Goal: Task Accomplishment & Management: Manage account settings

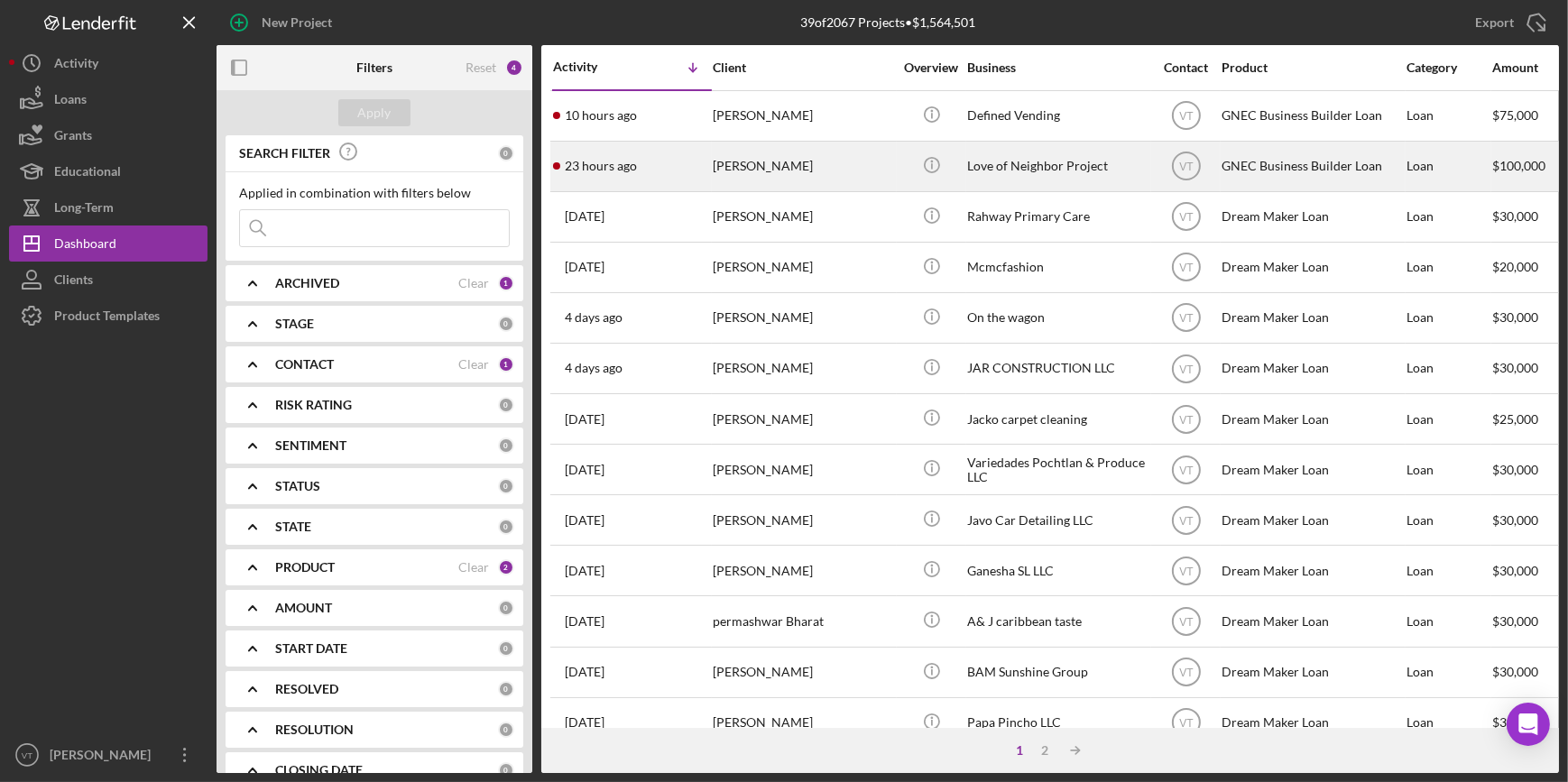
click at [730, 162] on div "[PERSON_NAME]" at bounding box center [803, 166] width 180 height 47
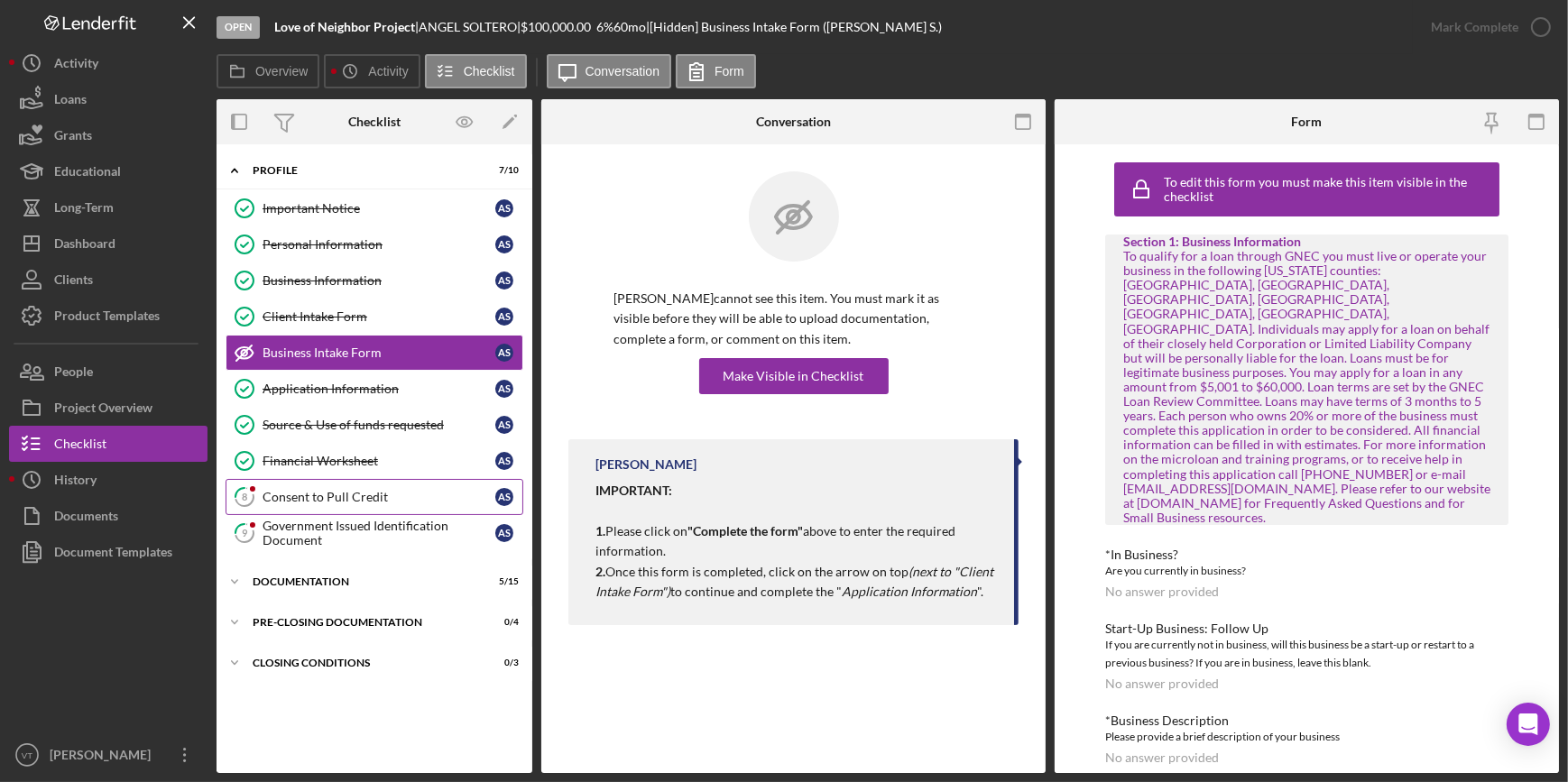
click at [368, 487] on link "8 Consent to Pull Credit A S" at bounding box center [375, 497] width 298 height 36
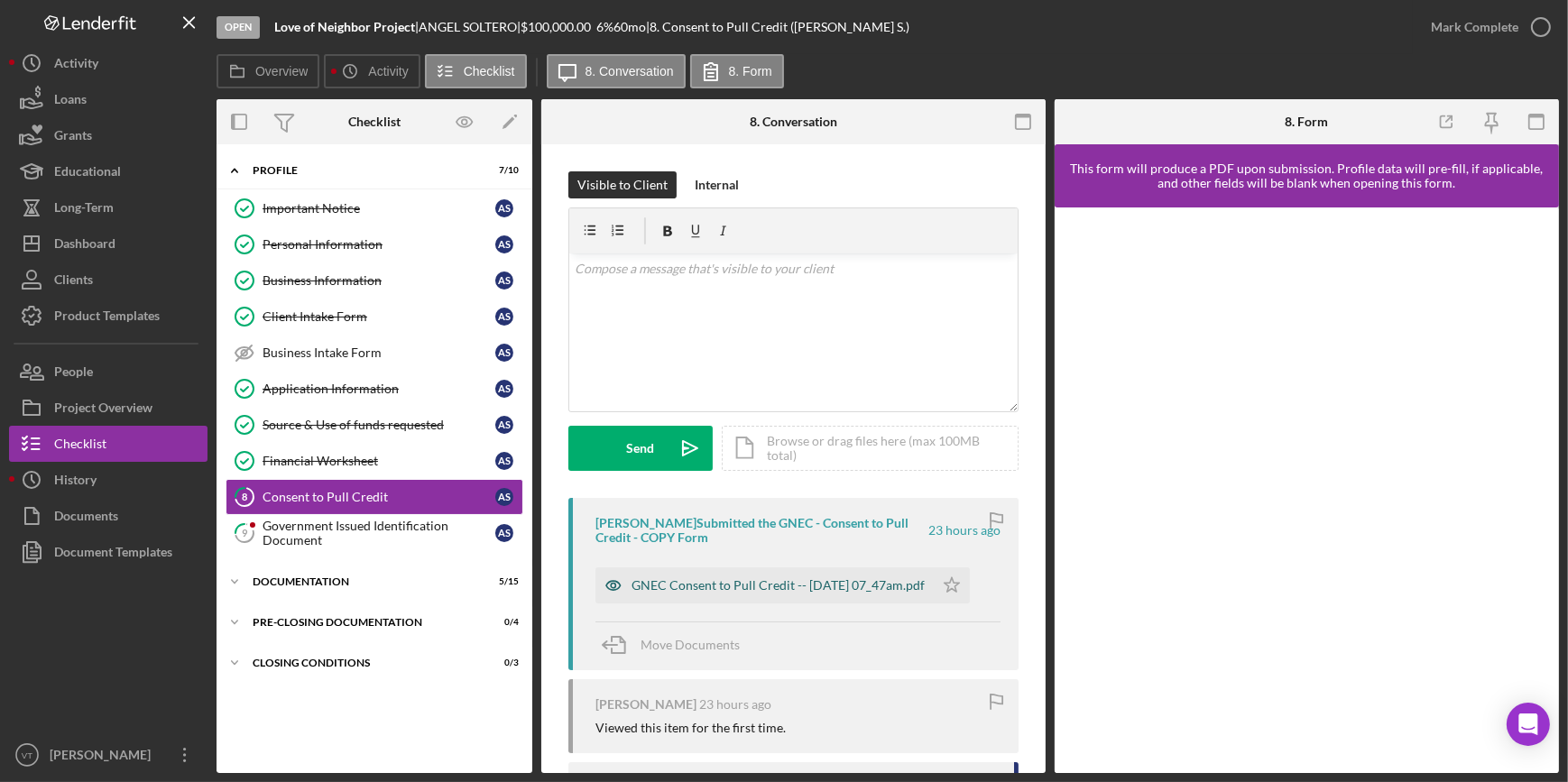
click at [734, 568] on div "GNEC Consent to Pull Credit -- [DATE] 07_47am.pdf" at bounding box center [764, 586] width 339 height 36
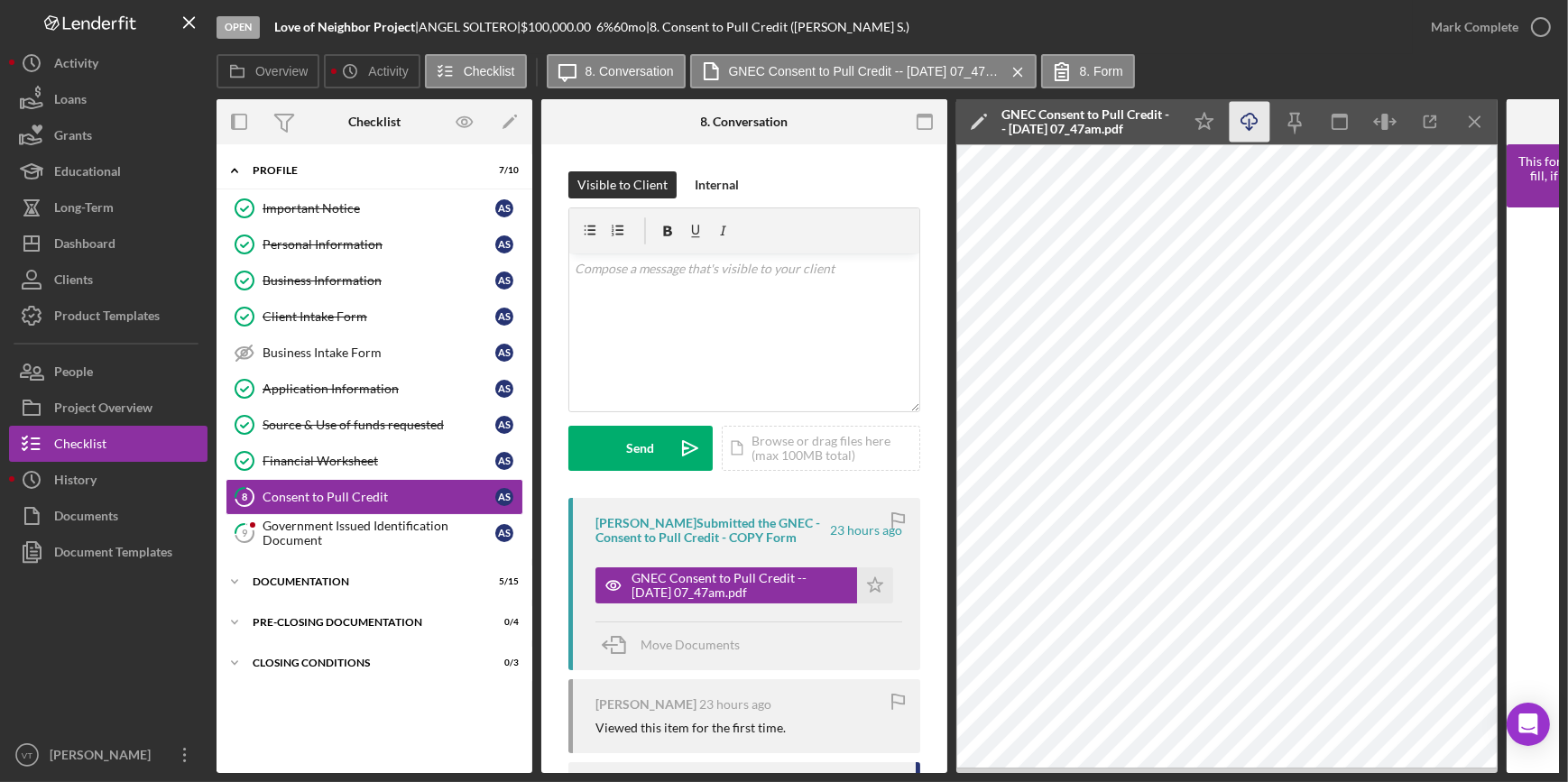
click at [1235, 125] on icon "Icon/Download" at bounding box center [1250, 121] width 41 height 41
click at [1480, 24] on div "Mark Complete" at bounding box center [1475, 28] width 87 height 36
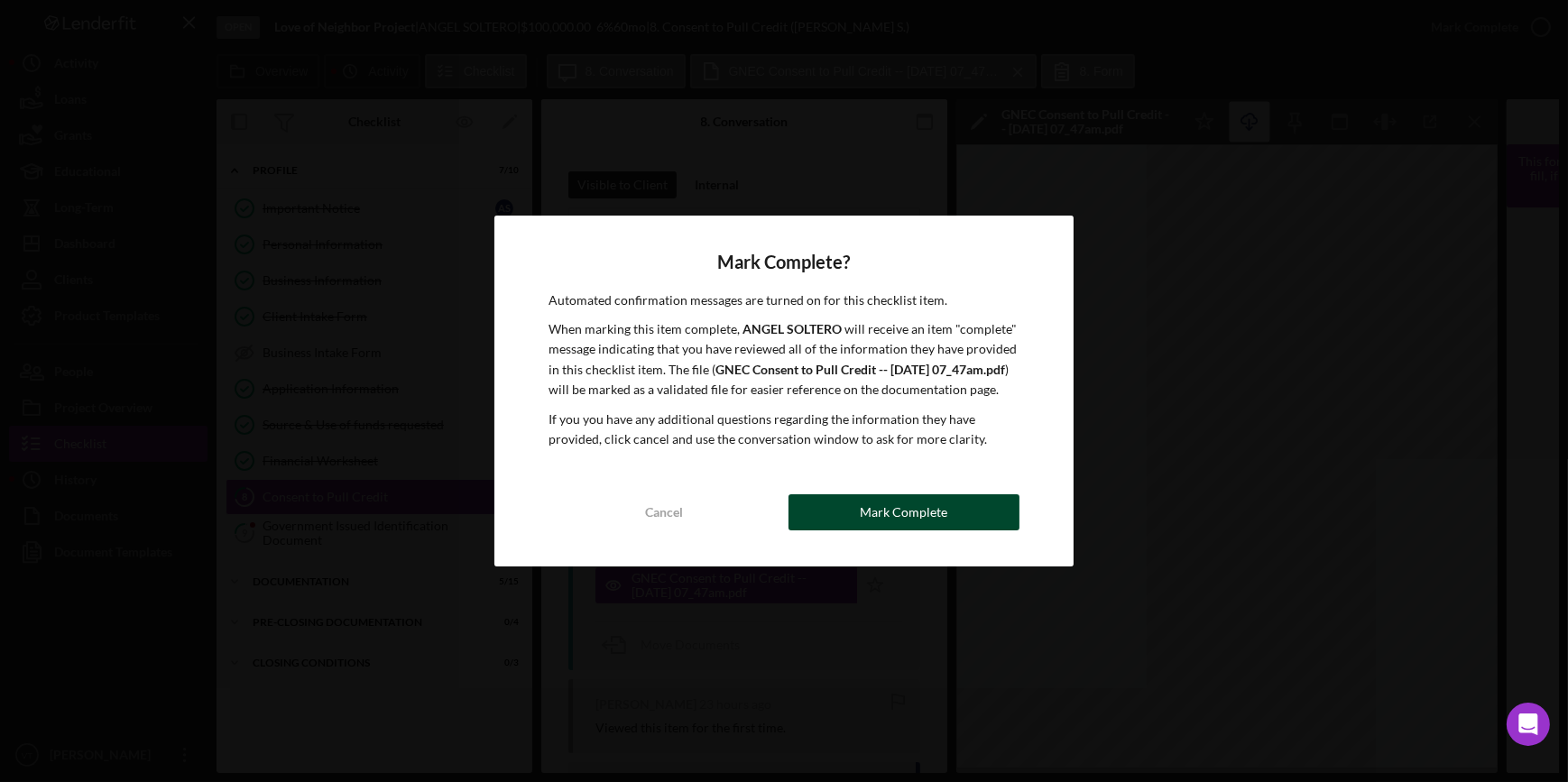
click at [901, 519] on div "Mark Complete" at bounding box center [904, 512] width 87 height 36
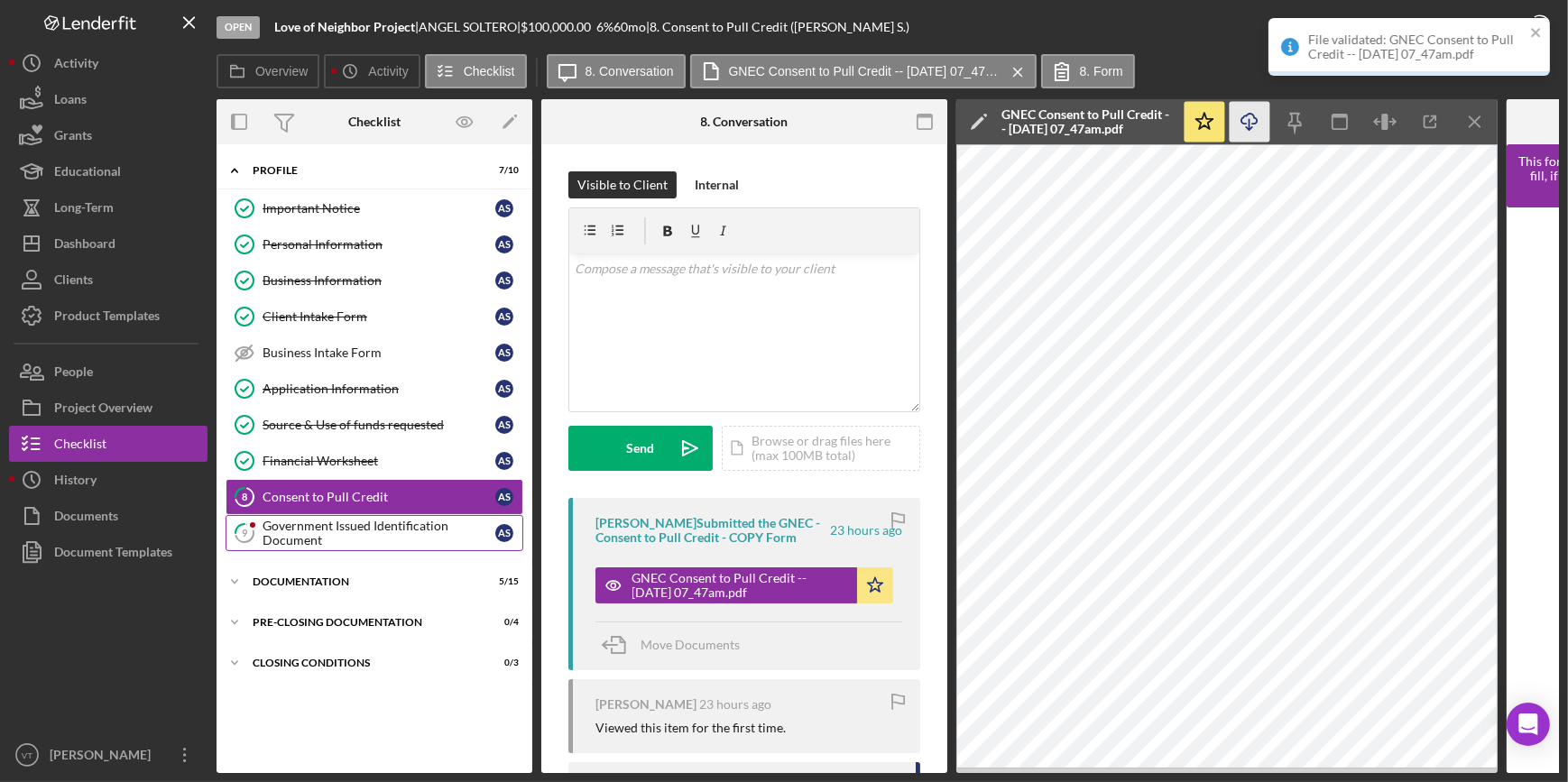
click at [405, 519] on div "Government Issued Identification Document" at bounding box center [379, 533] width 233 height 28
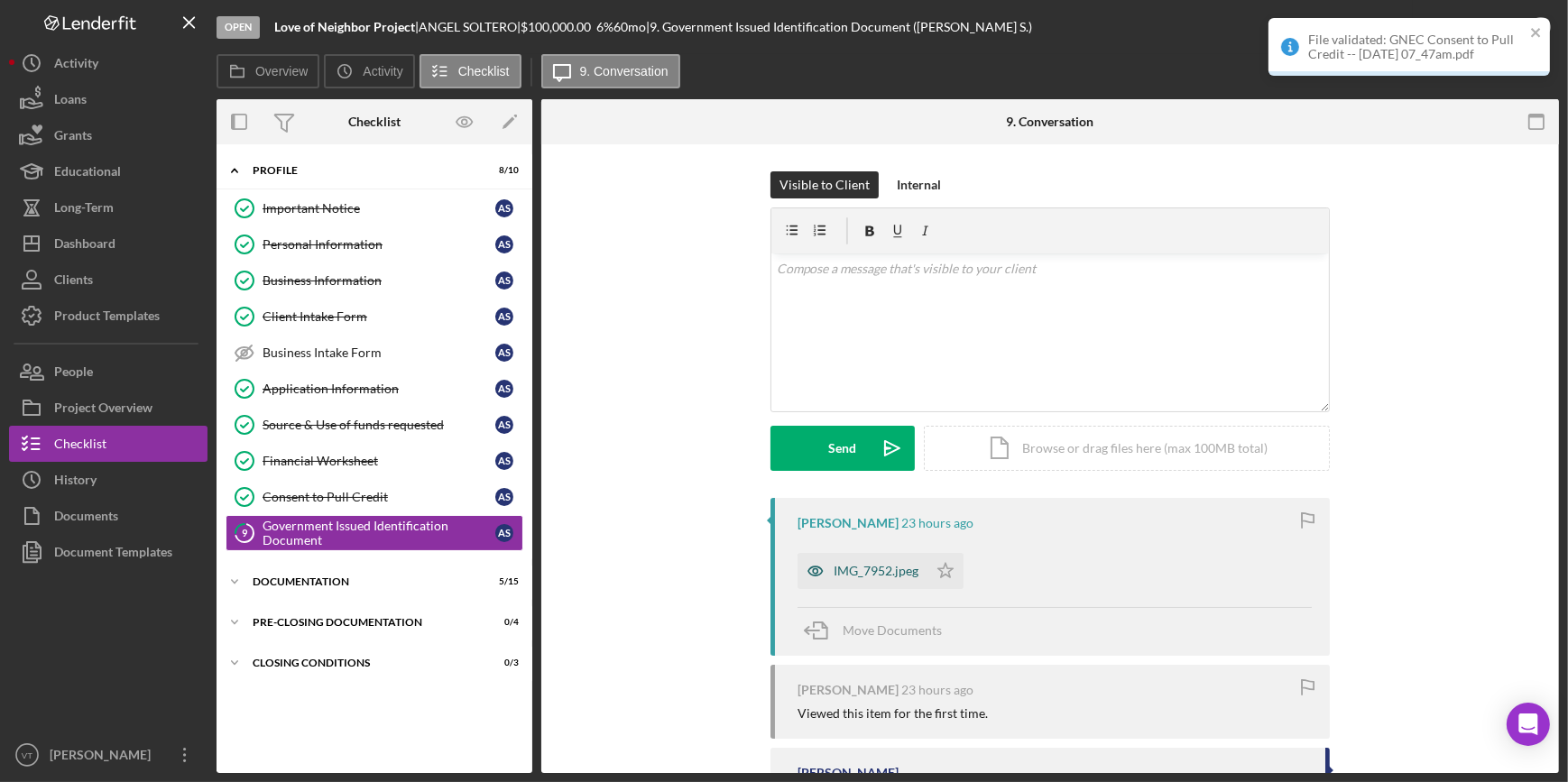
click at [834, 583] on div "IMG_7952.jpeg" at bounding box center [862, 571] width 130 height 36
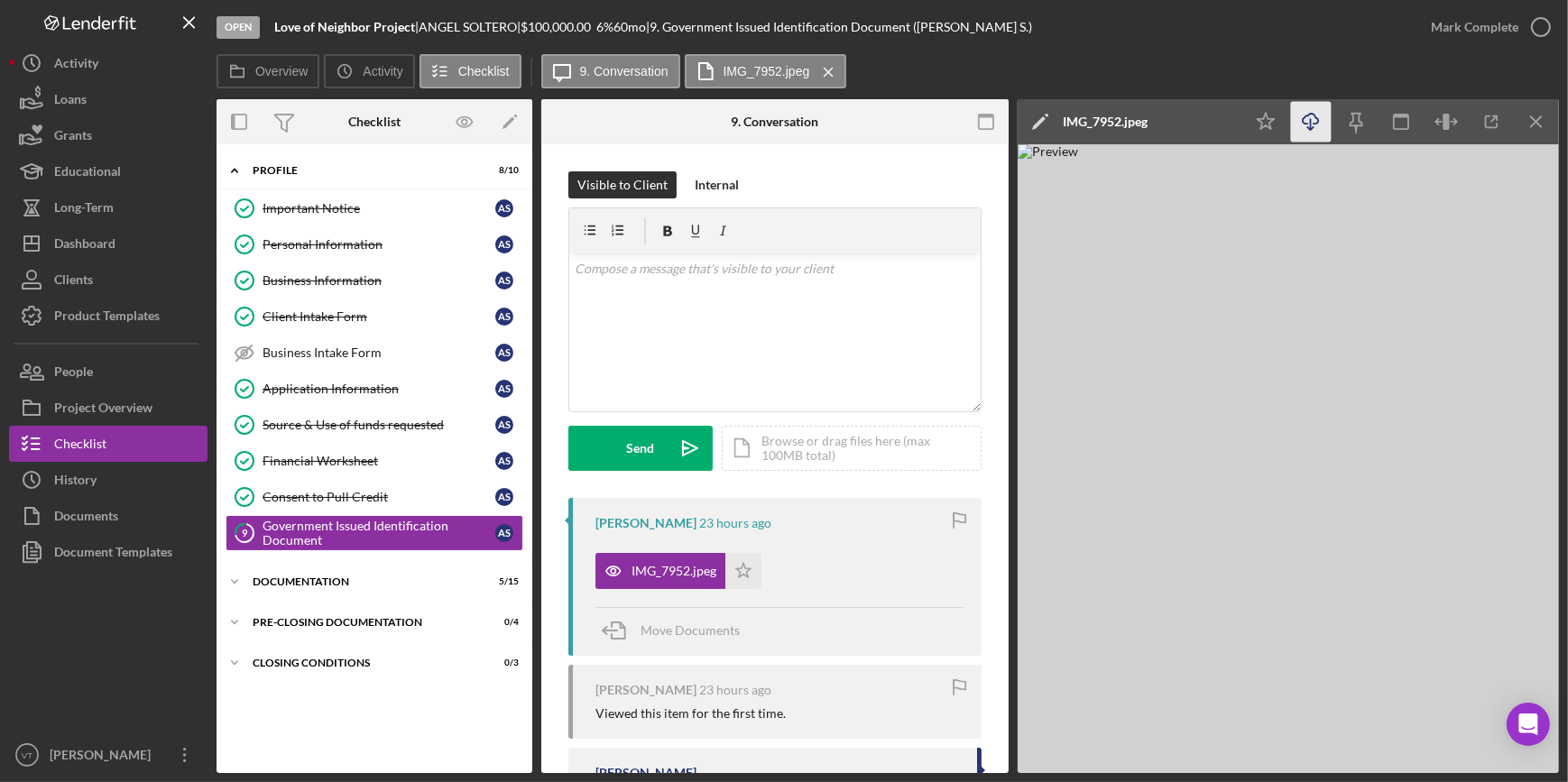
click at [1314, 112] on icon "Icon/Download" at bounding box center [1311, 121] width 41 height 41
click at [1060, 76] on div "Overview Icon/History Activity Checklist Icon/Message 9. Conversation IMG_7952.…" at bounding box center [887, 72] width 1343 height 36
click at [1528, 34] on icon "button" at bounding box center [1541, 28] width 46 height 46
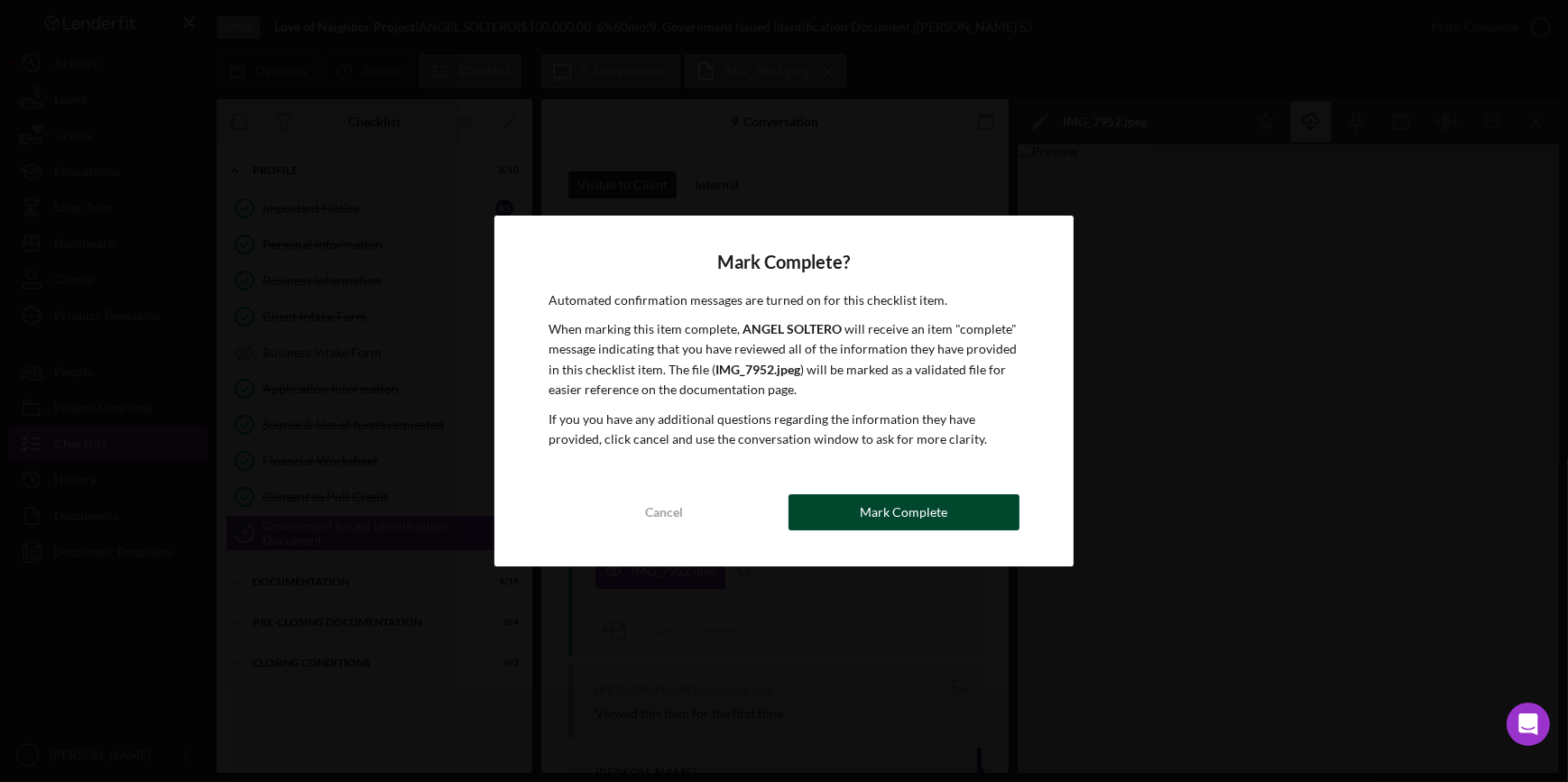
click at [859, 510] on button "Mark Complete" at bounding box center [904, 512] width 231 height 36
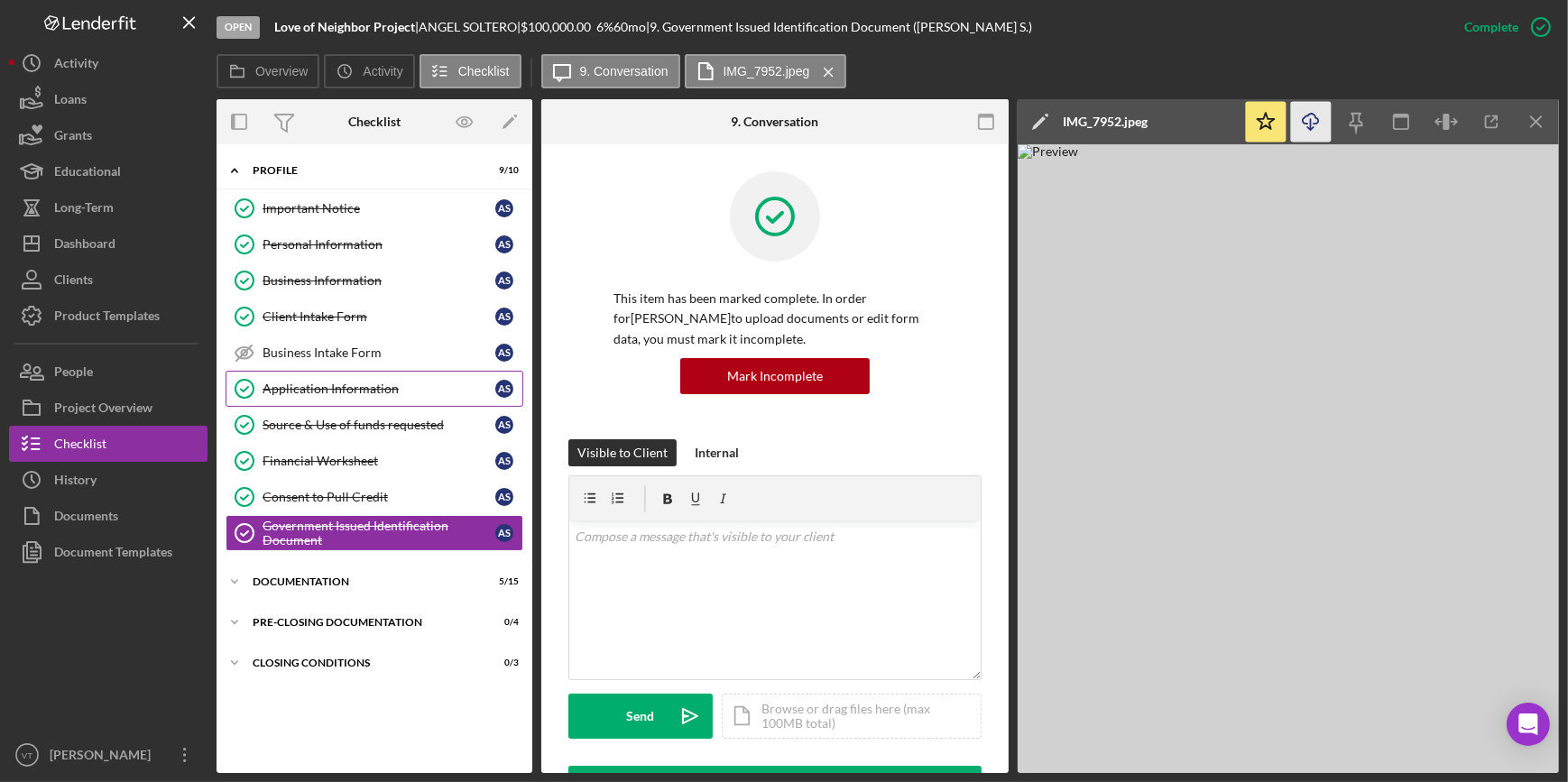
click at [342, 393] on div "Application Information" at bounding box center [379, 388] width 233 height 14
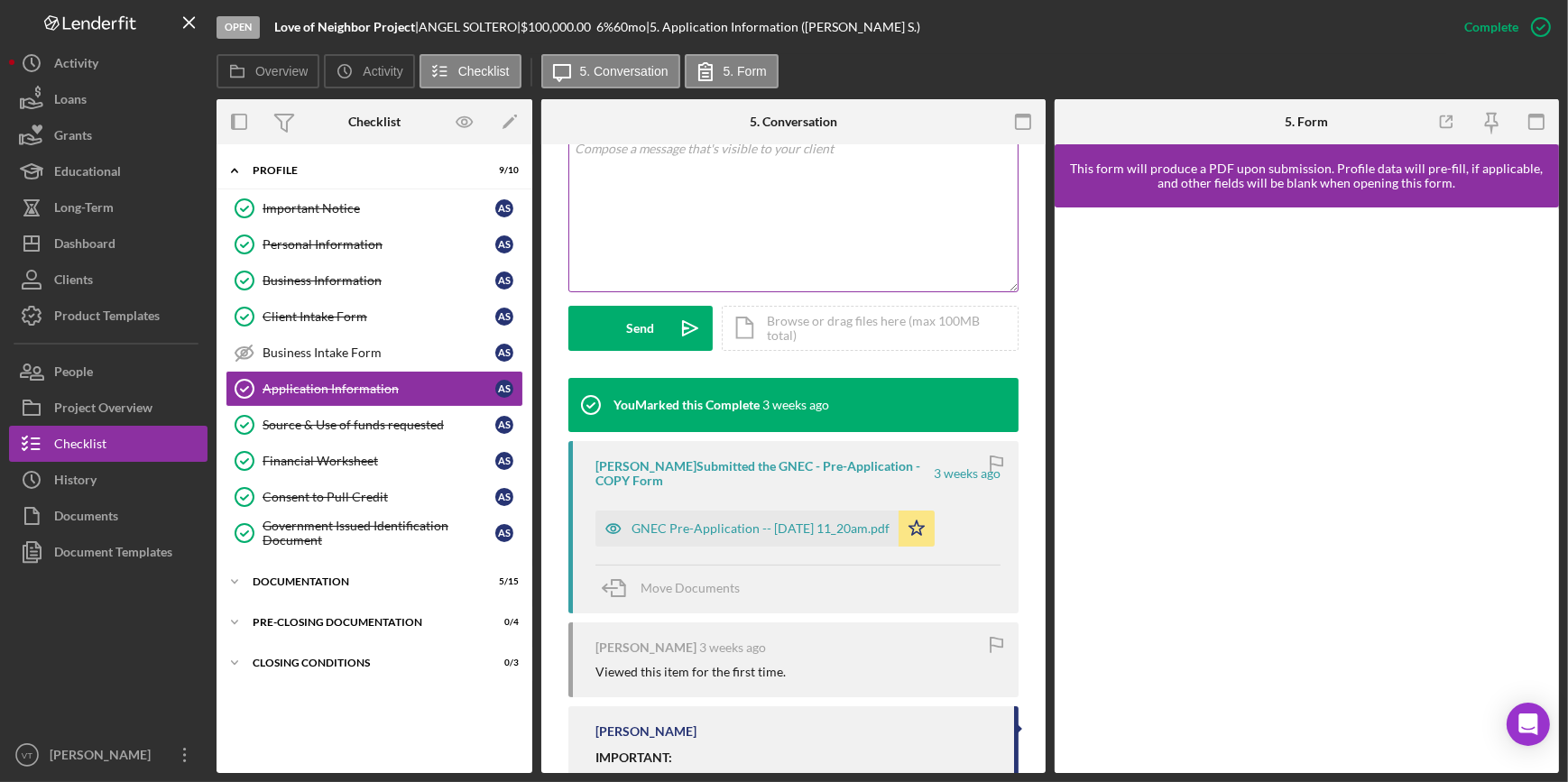
scroll to position [562, 0]
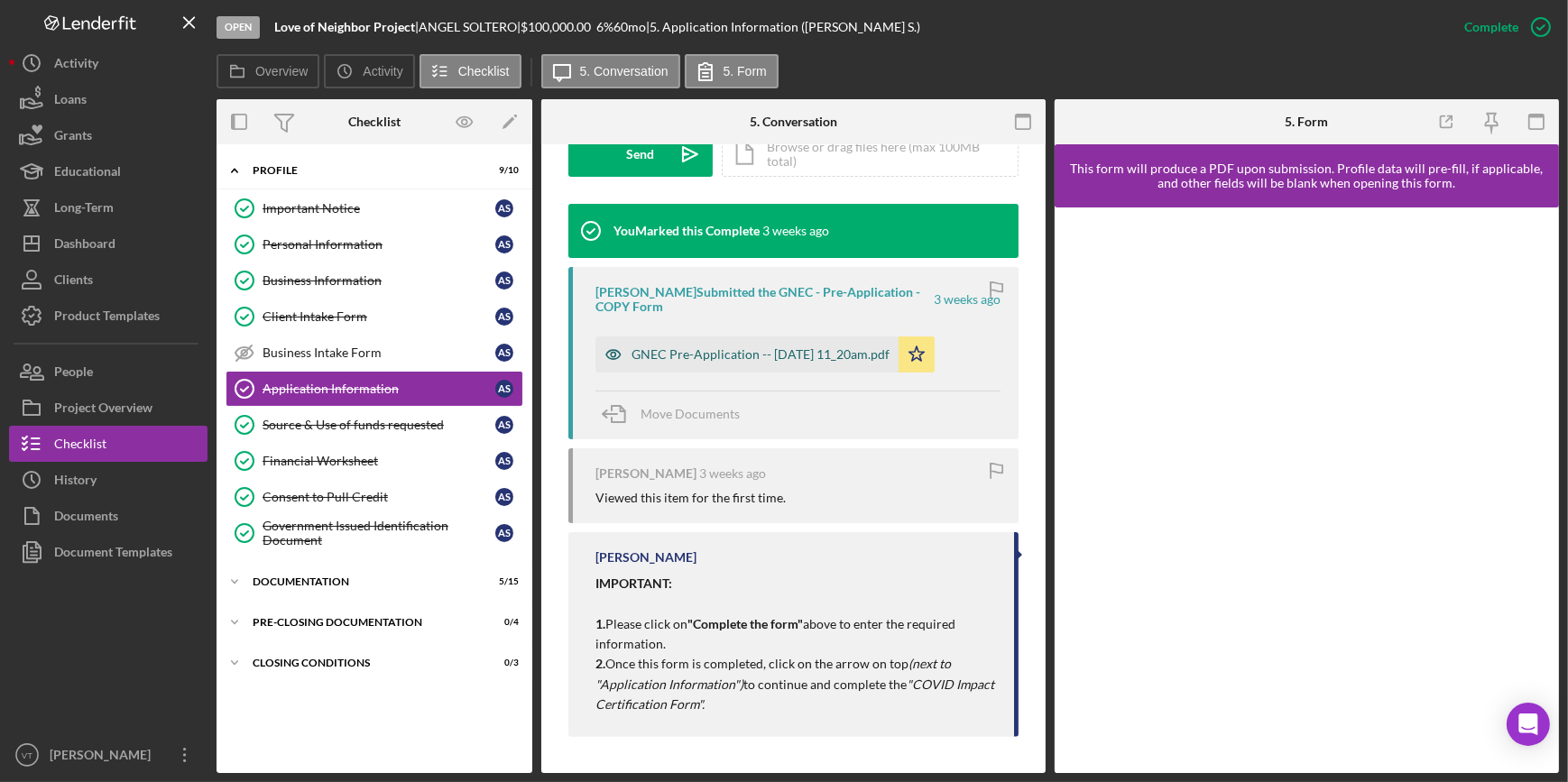
click at [745, 350] on div "GNEC Pre-Application -- [DATE] 11_20am.pdf" at bounding box center [761, 354] width 258 height 14
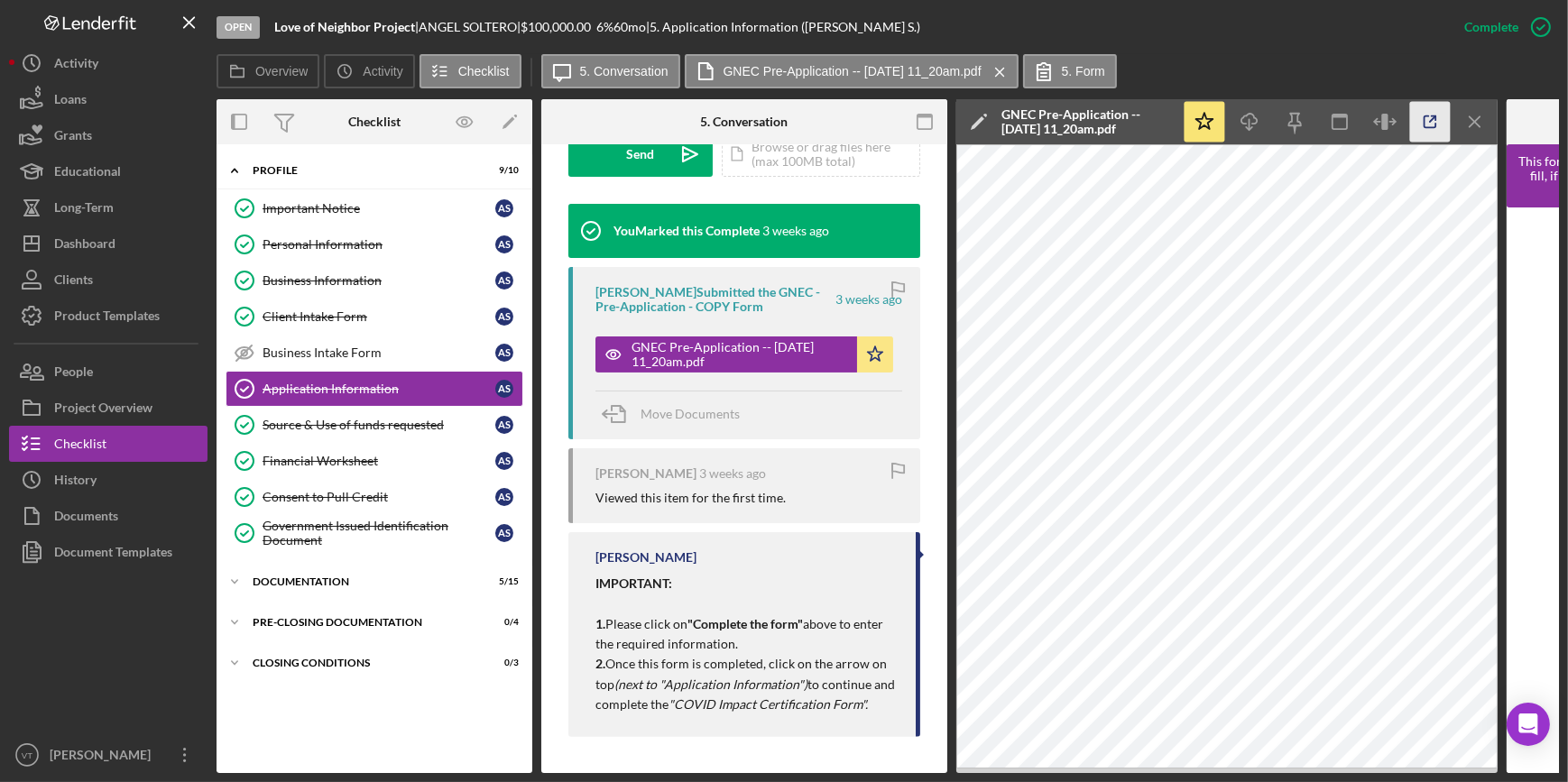
click at [1428, 133] on icon "button" at bounding box center [1430, 121] width 41 height 41
click at [162, 252] on button "Icon/Dashboard Dashboard" at bounding box center [108, 244] width 198 height 36
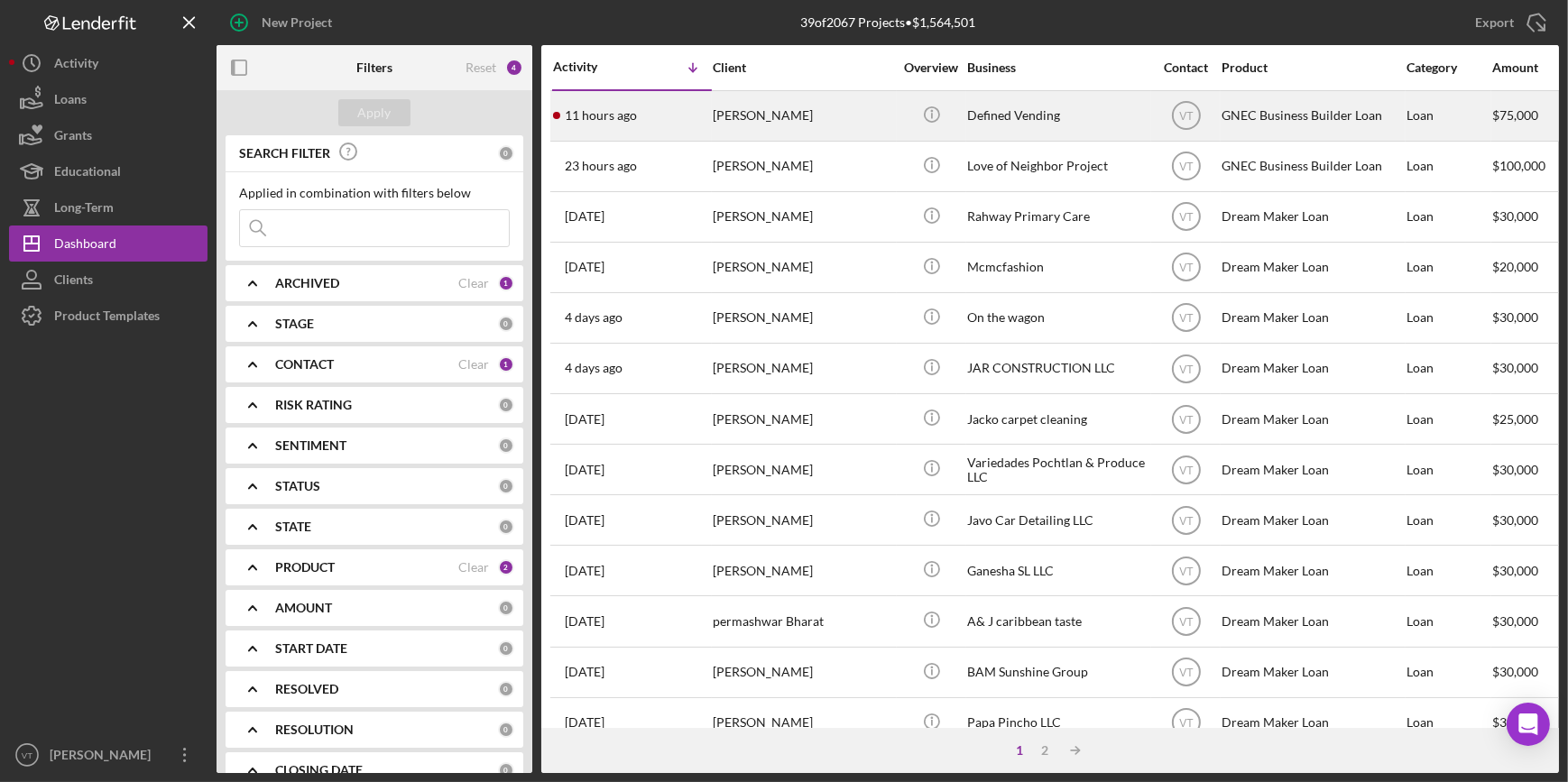
click at [716, 118] on div "[PERSON_NAME]" at bounding box center [803, 116] width 180 height 47
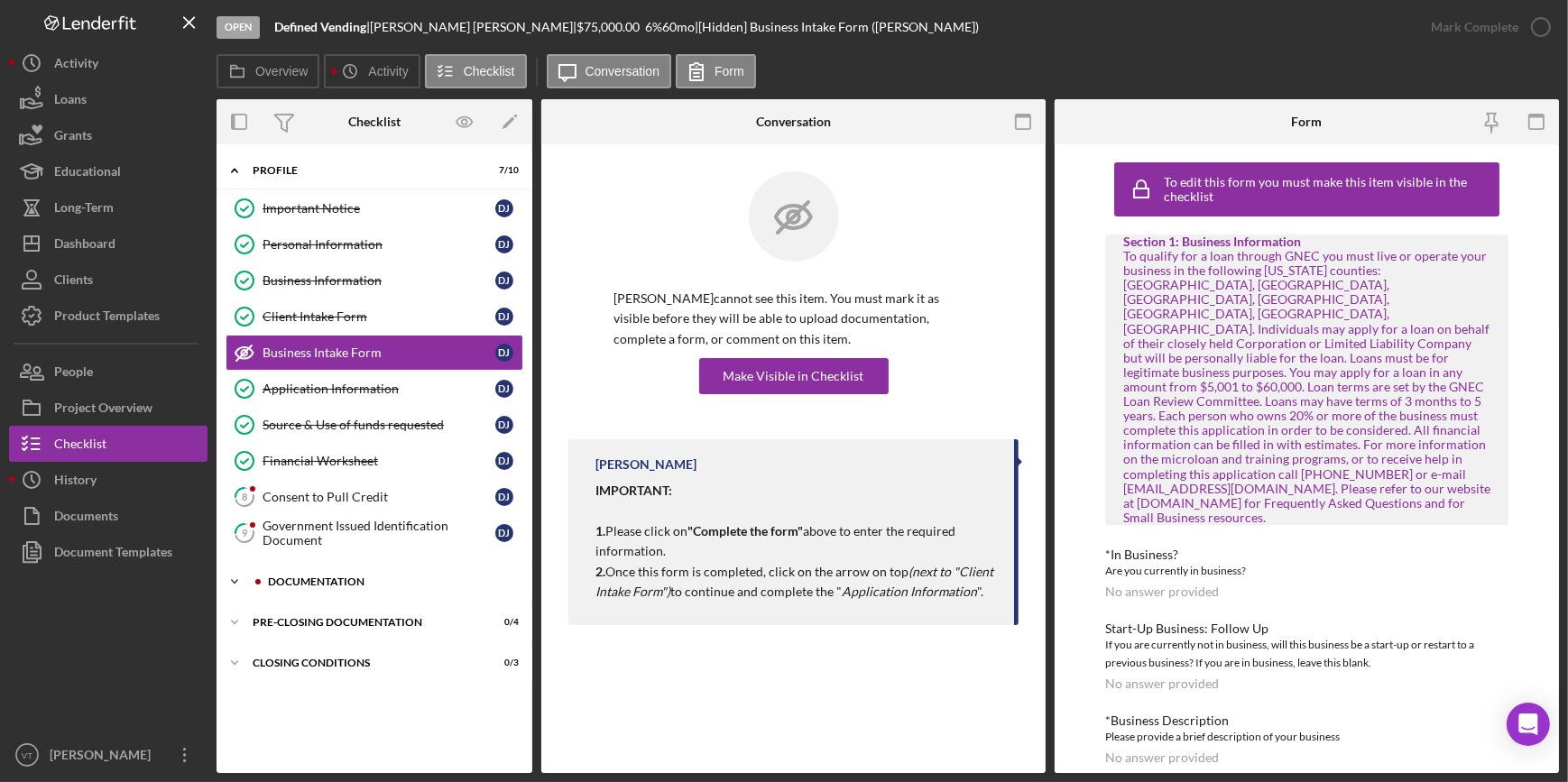
click at [233, 577] on icon "Icon/Expander" at bounding box center [234, 582] width 36 height 36
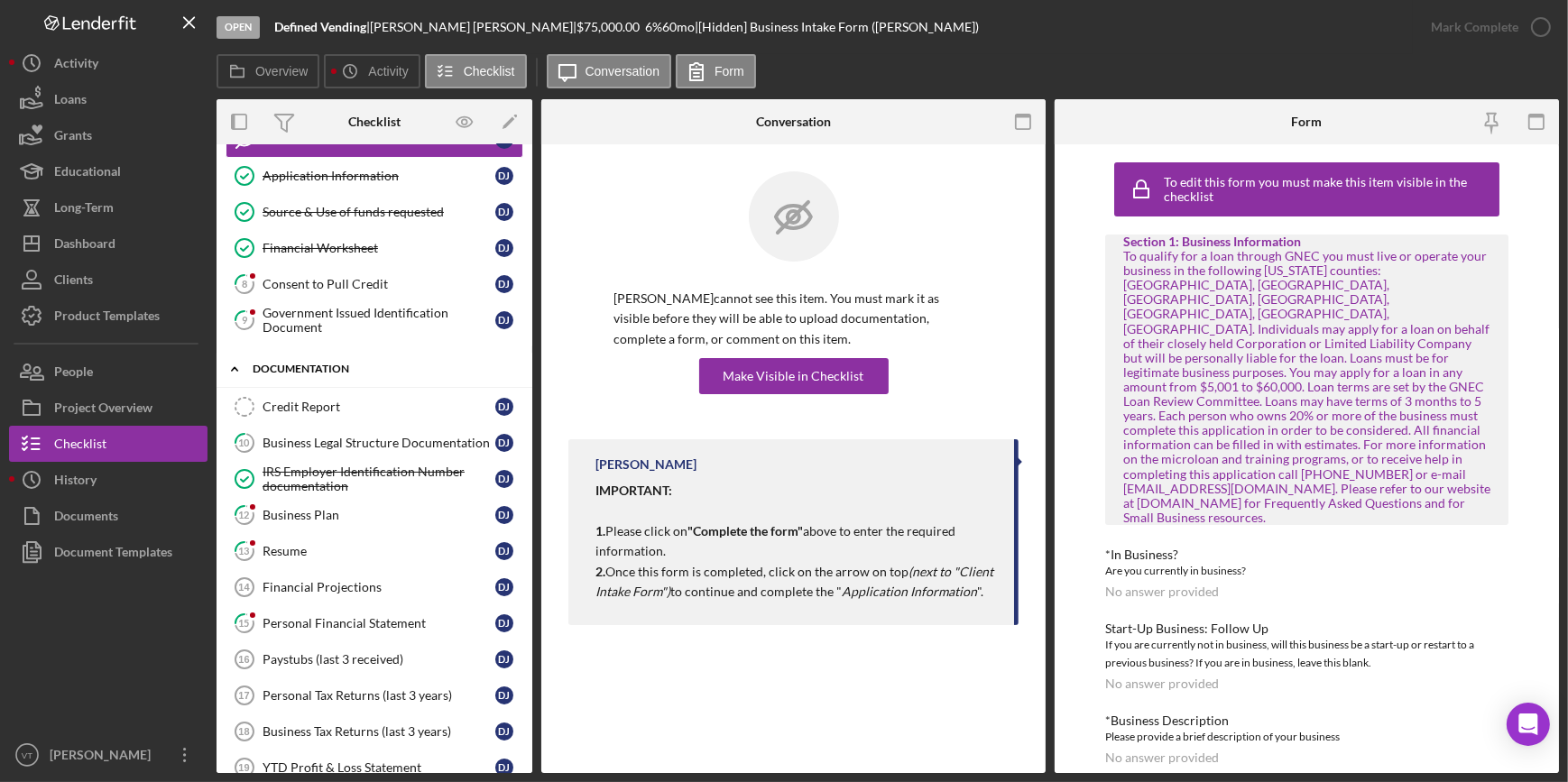
scroll to position [410, 0]
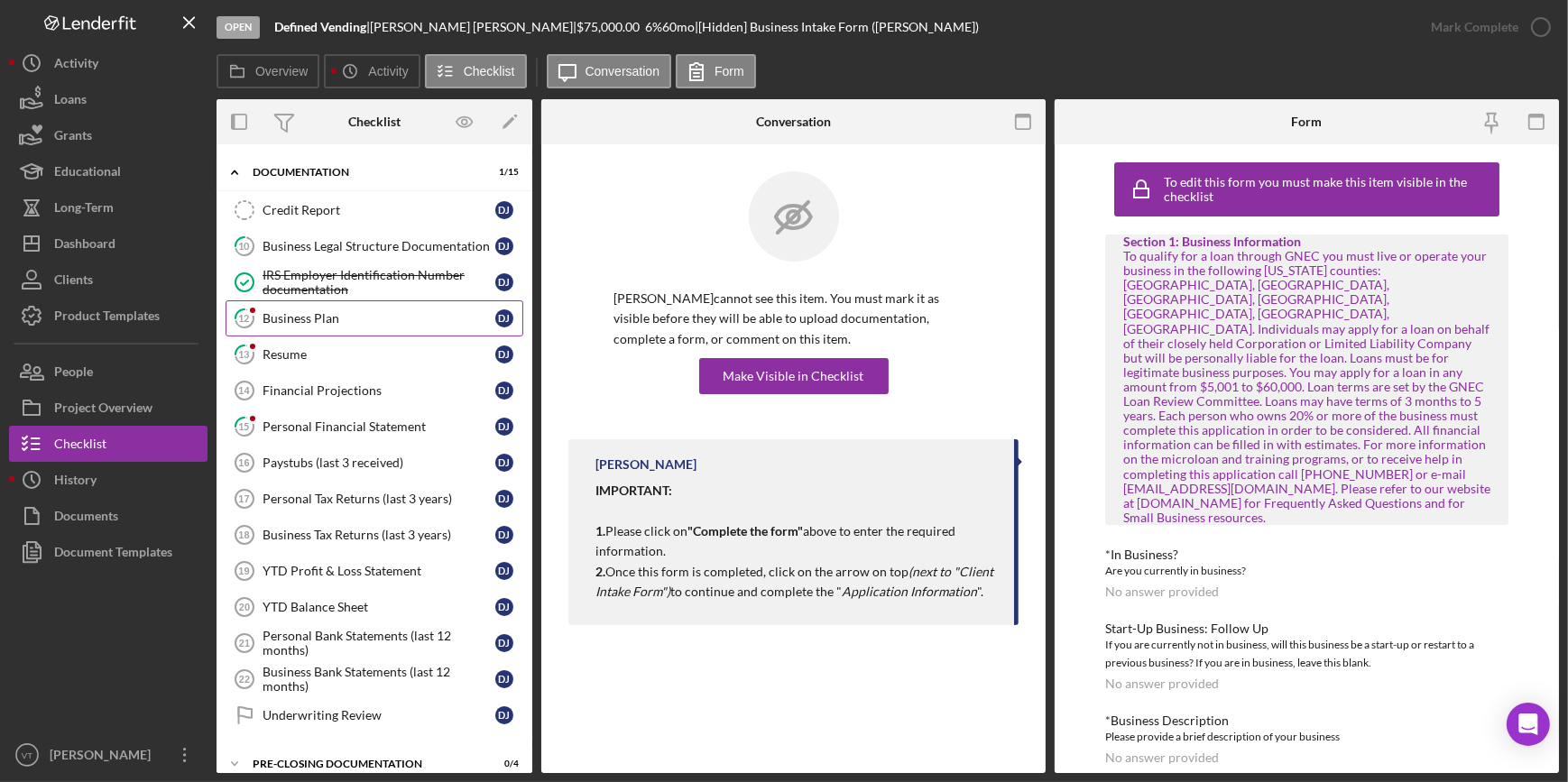
click at [321, 316] on div "Business Plan" at bounding box center [379, 318] width 233 height 14
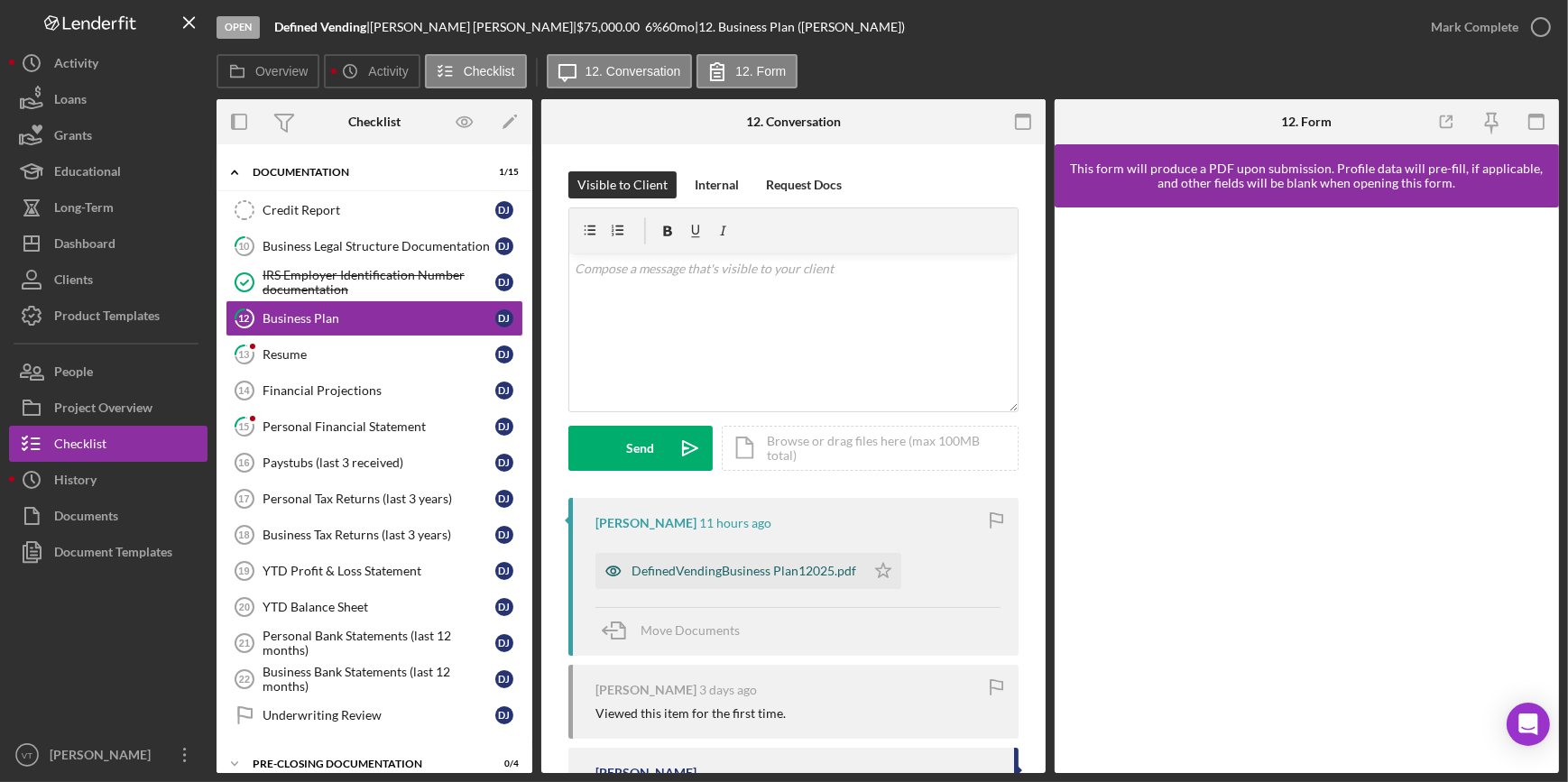
click at [666, 568] on div "DefinedVendingBusiness Plan12025.pdf" at bounding box center [744, 570] width 225 height 14
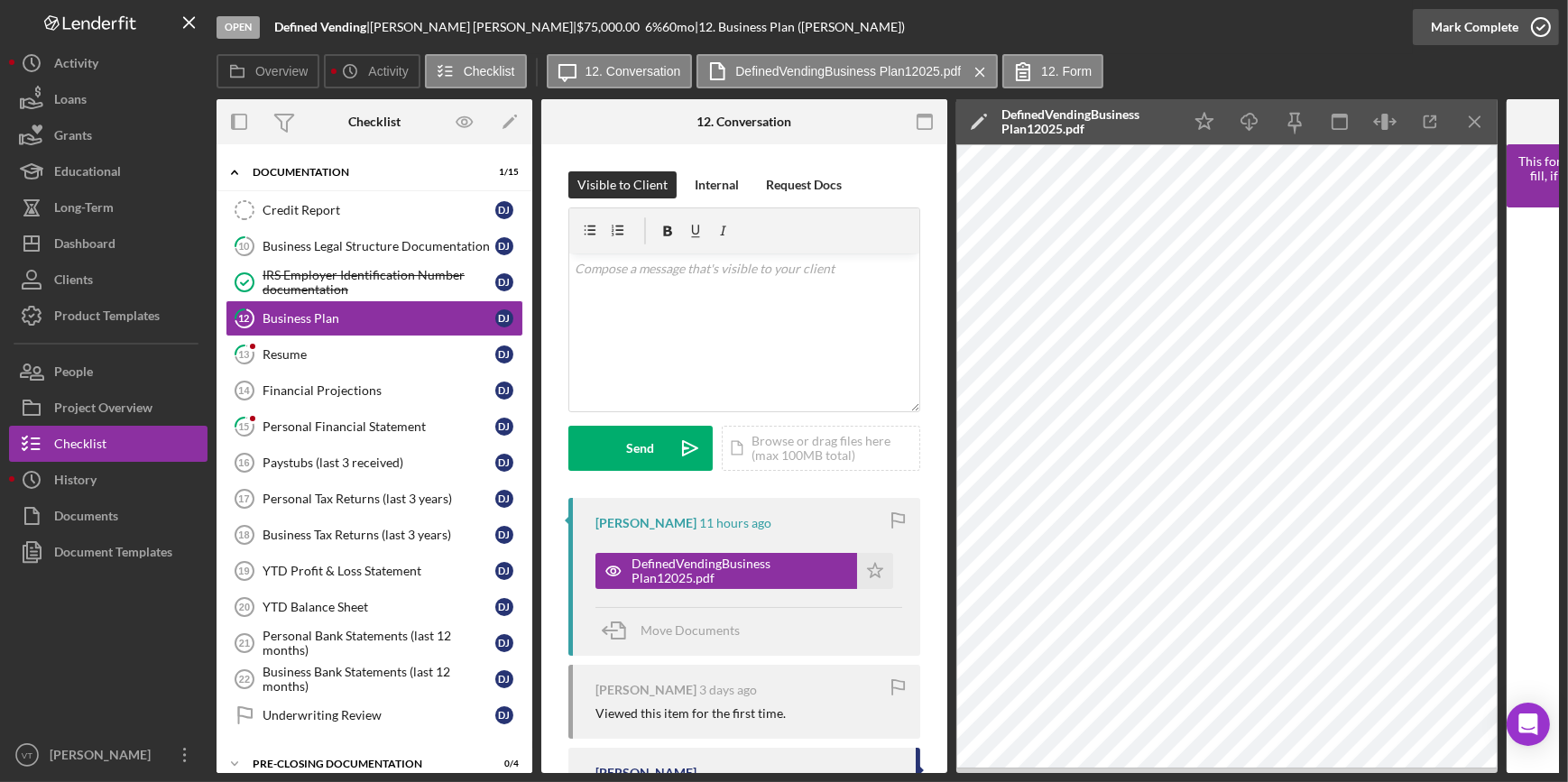
click at [1473, 19] on div "Mark Complete" at bounding box center [1475, 28] width 87 height 36
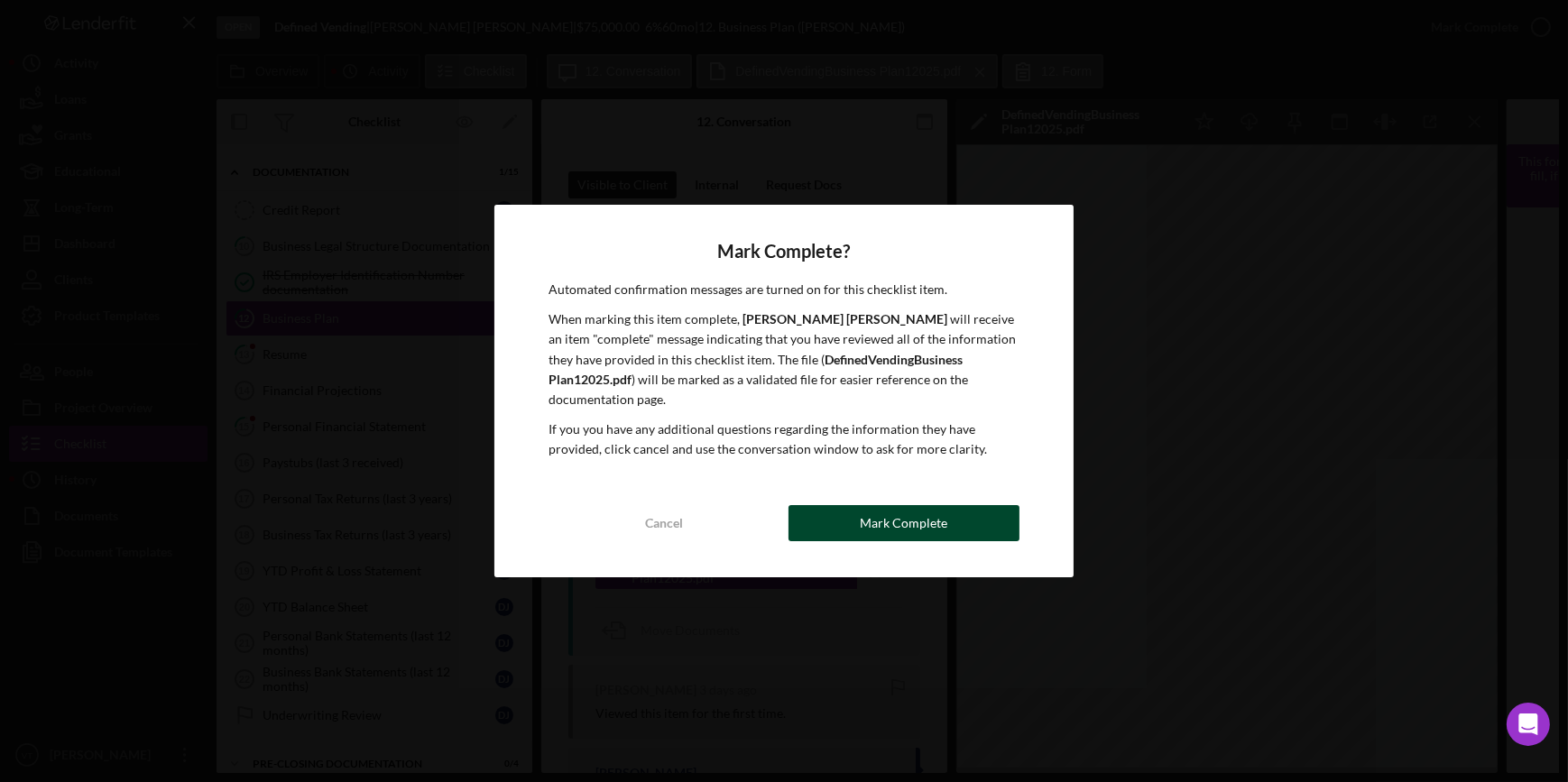
click at [884, 505] on div "Mark Complete" at bounding box center [904, 523] width 87 height 36
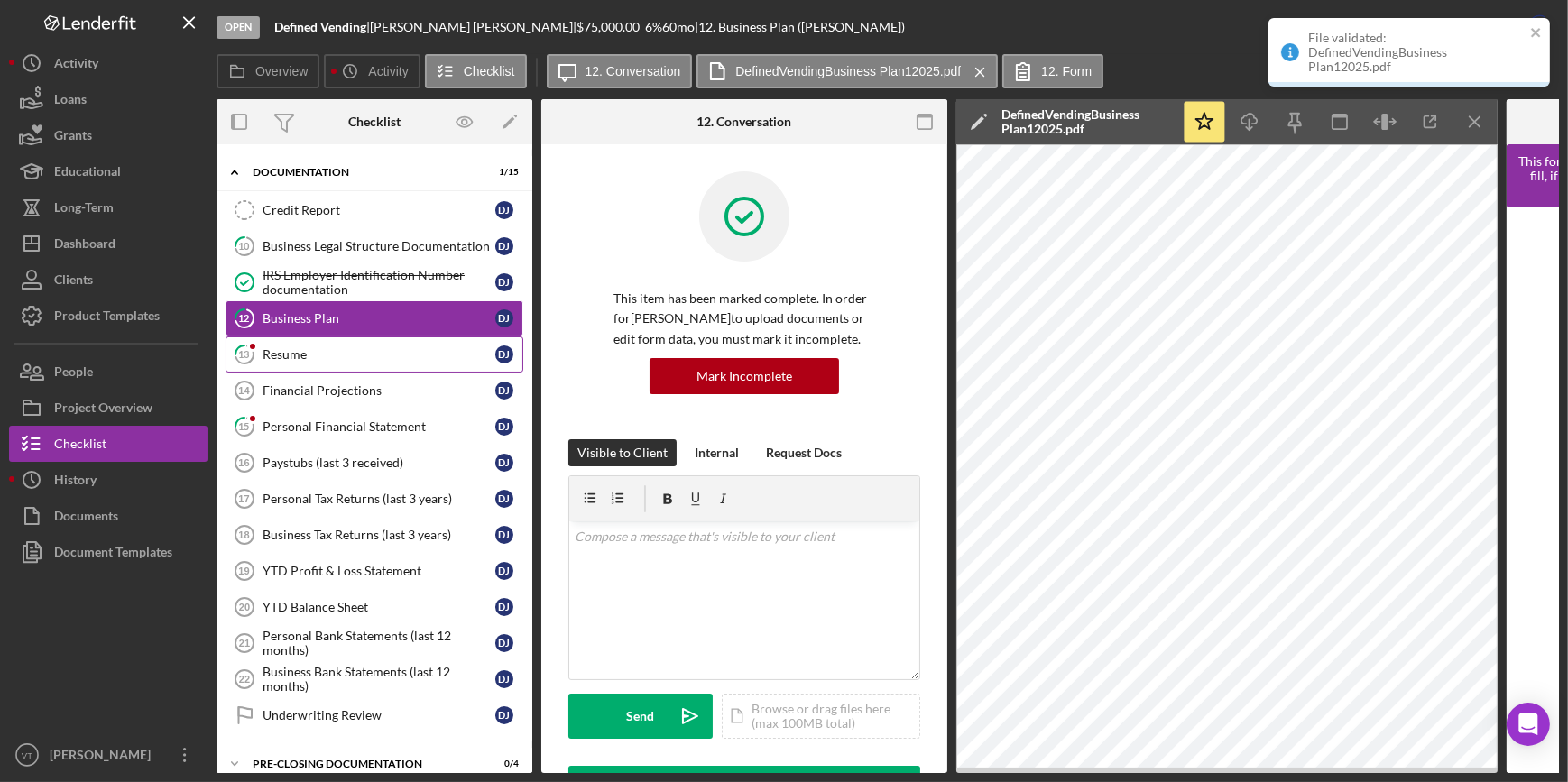
click at [315, 351] on div "Resume" at bounding box center [379, 354] width 233 height 14
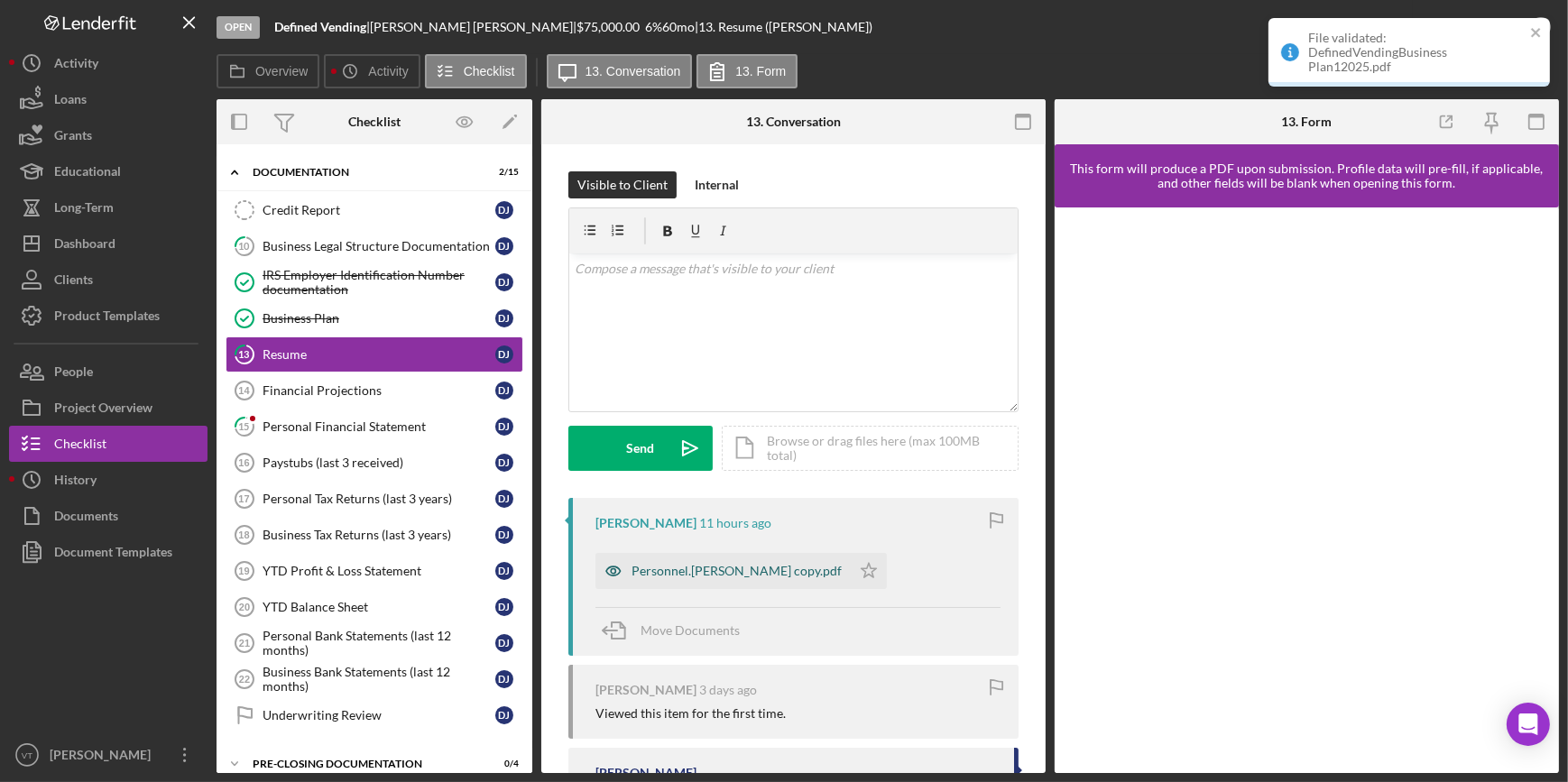
click at [655, 562] on div "Personnel.[PERSON_NAME] copy.pdf" at bounding box center [722, 571] width 255 height 36
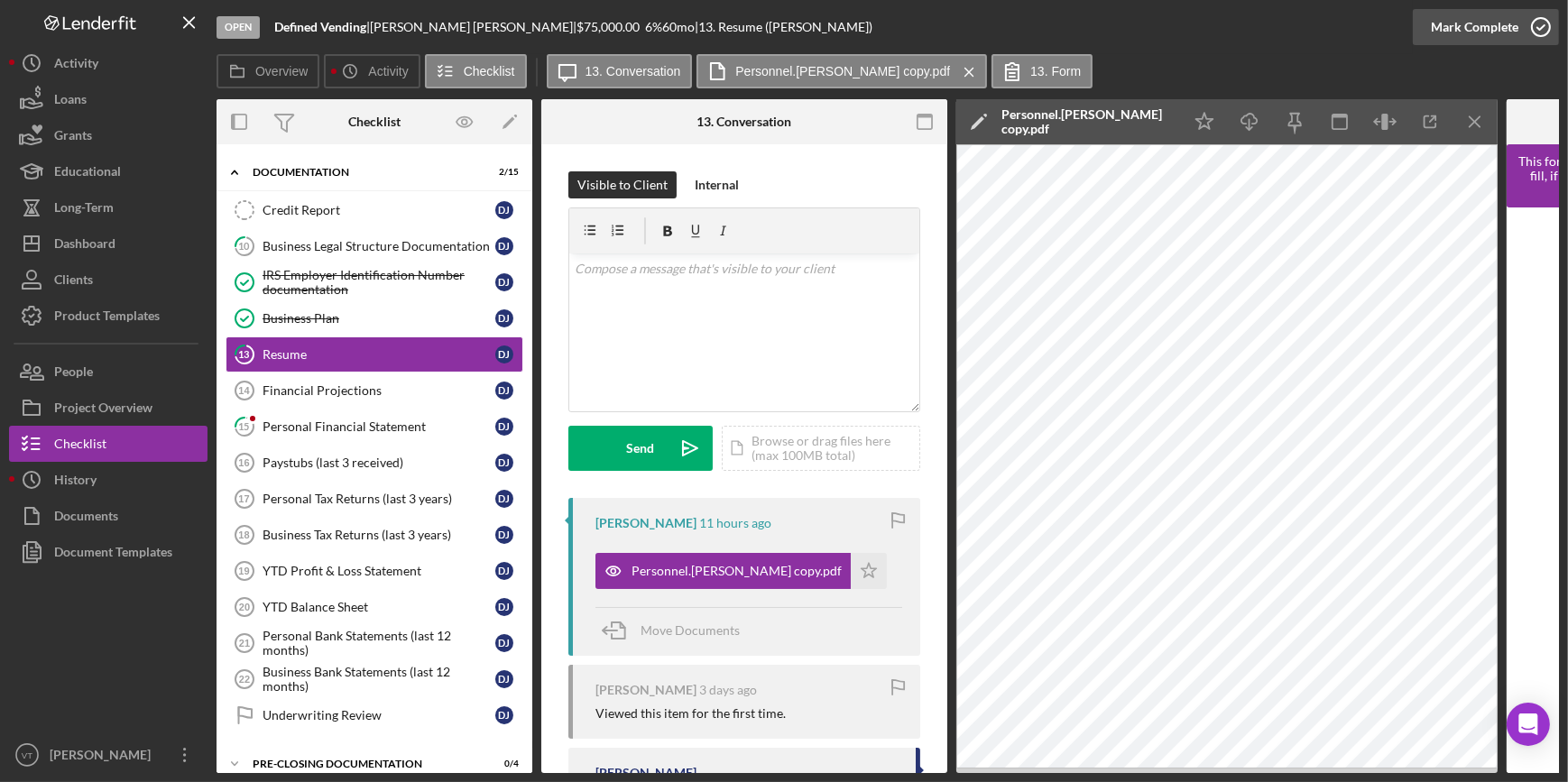
click at [1532, 19] on icon "button" at bounding box center [1541, 28] width 46 height 46
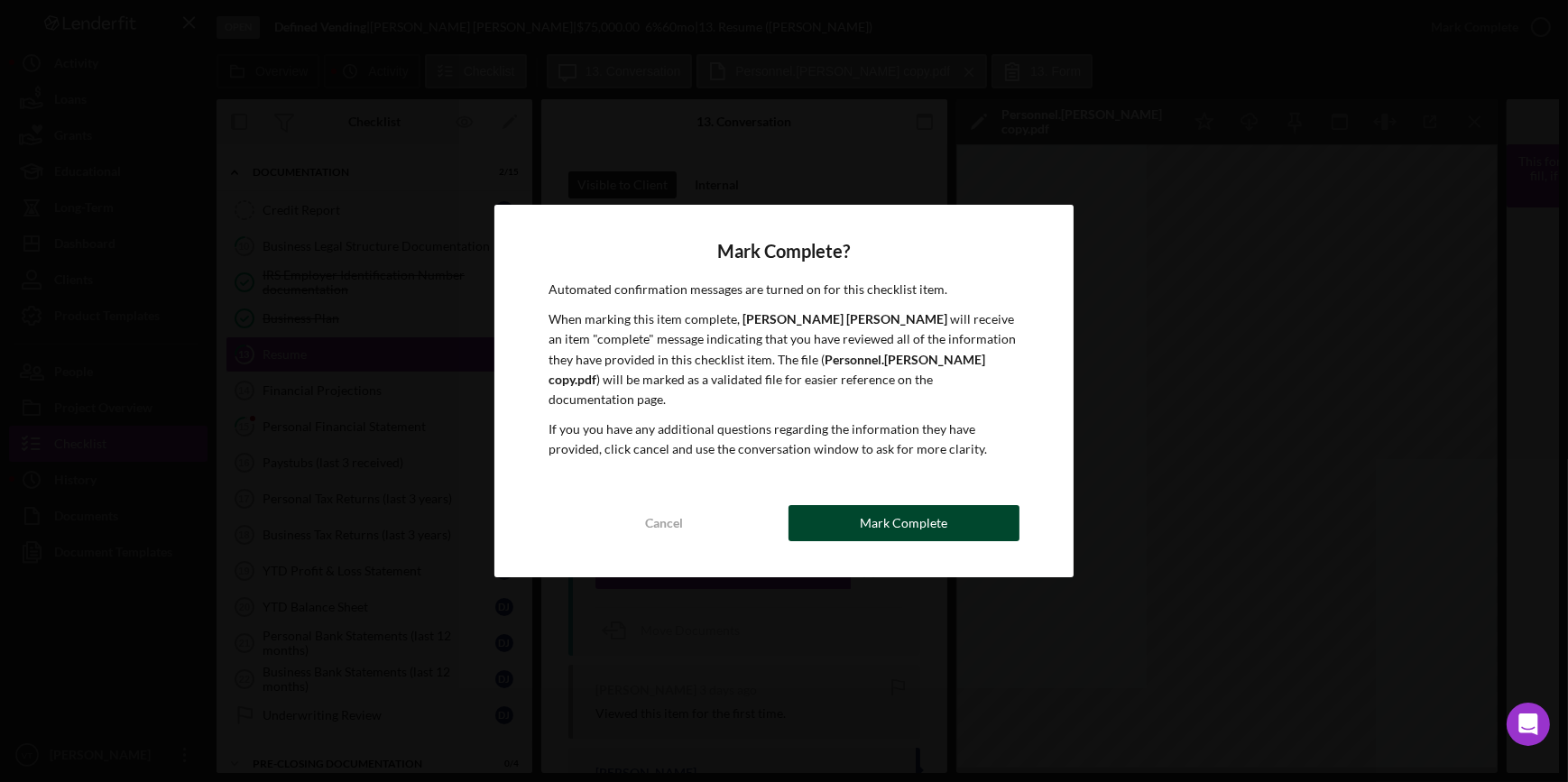
click at [812, 518] on button "Mark Complete" at bounding box center [904, 523] width 231 height 36
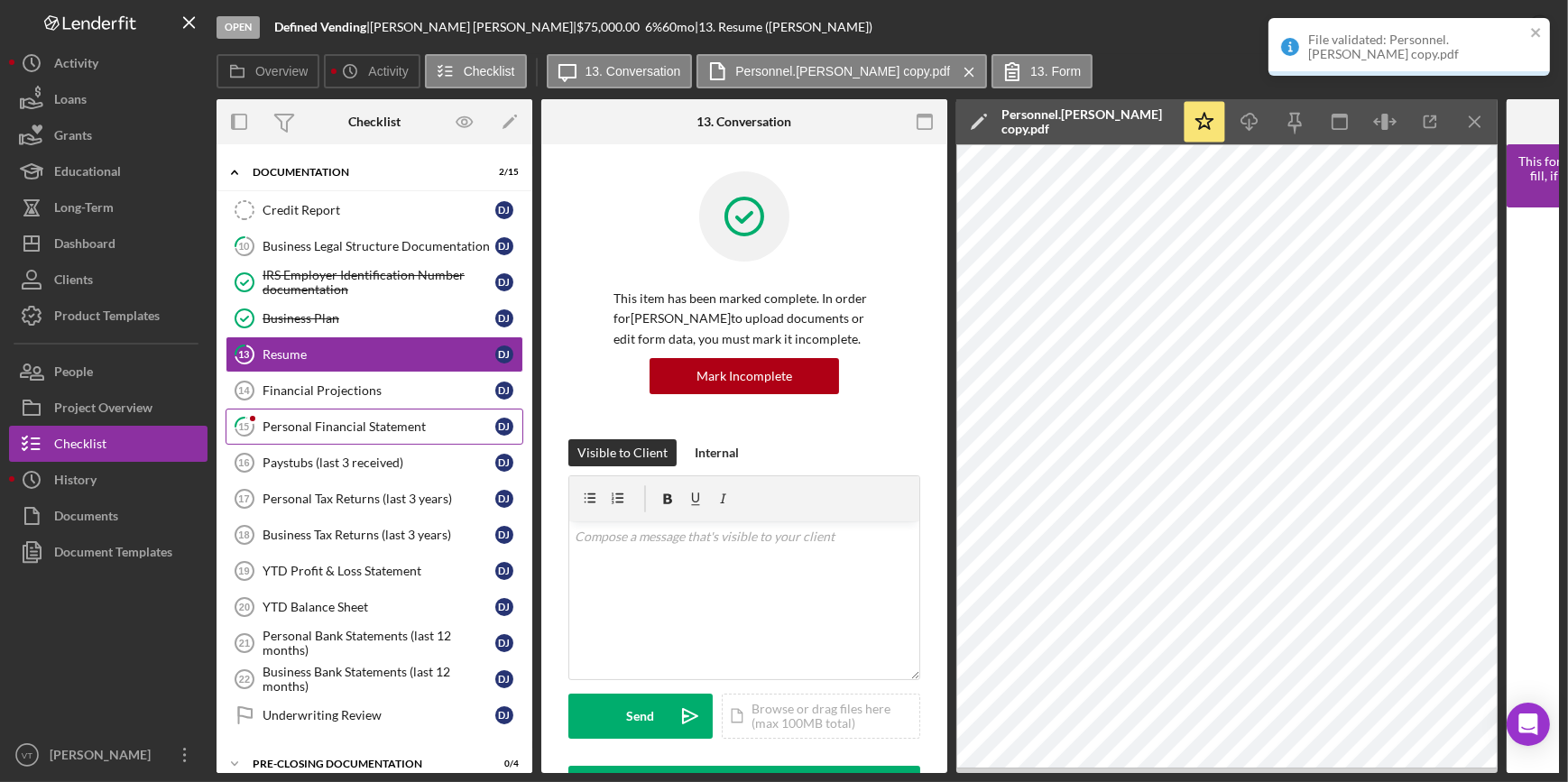
click at [367, 429] on div "Personal Financial Statement" at bounding box center [379, 426] width 233 height 14
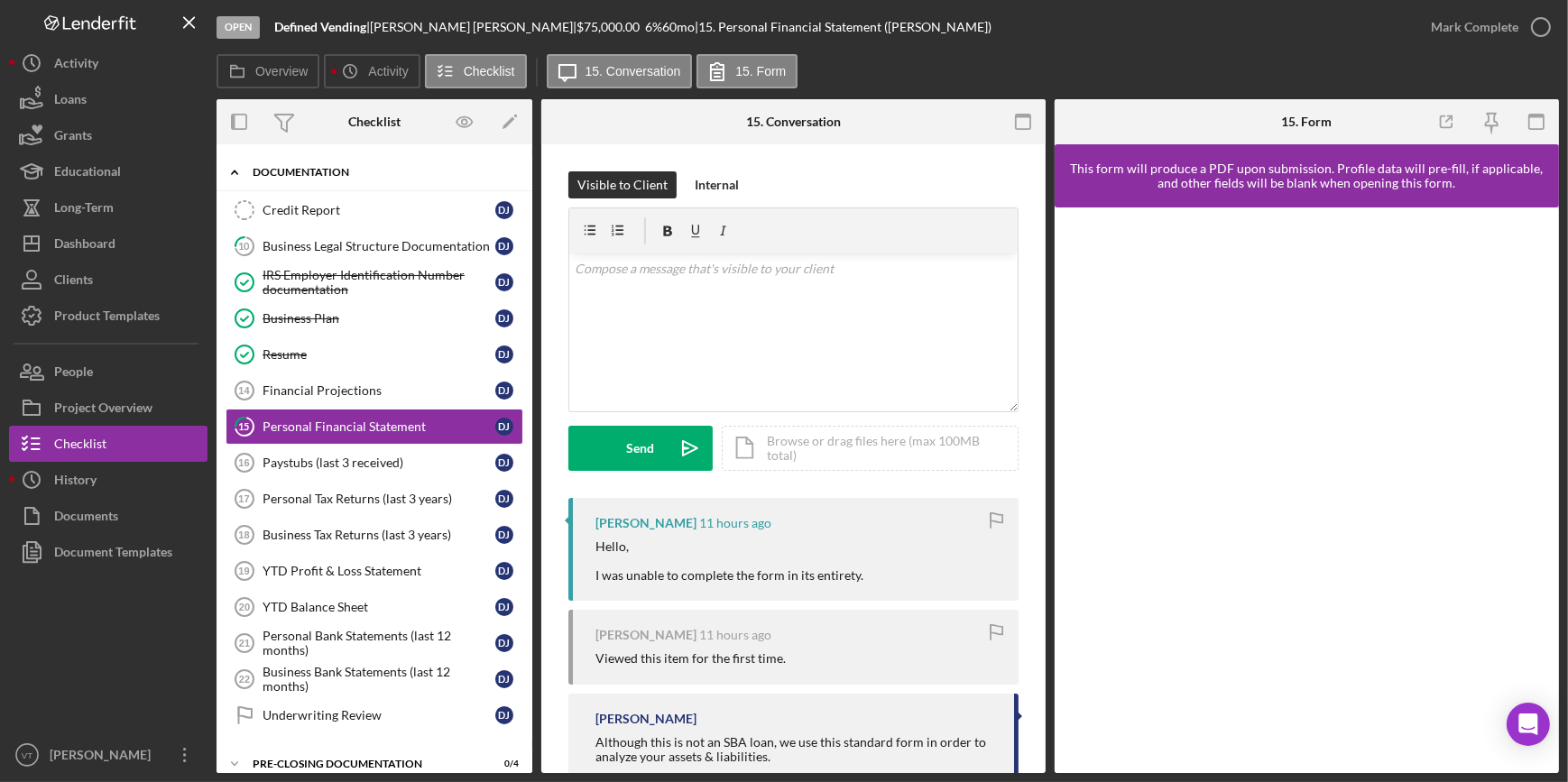
click at [241, 169] on icon "Icon/Expander" at bounding box center [234, 173] width 36 height 36
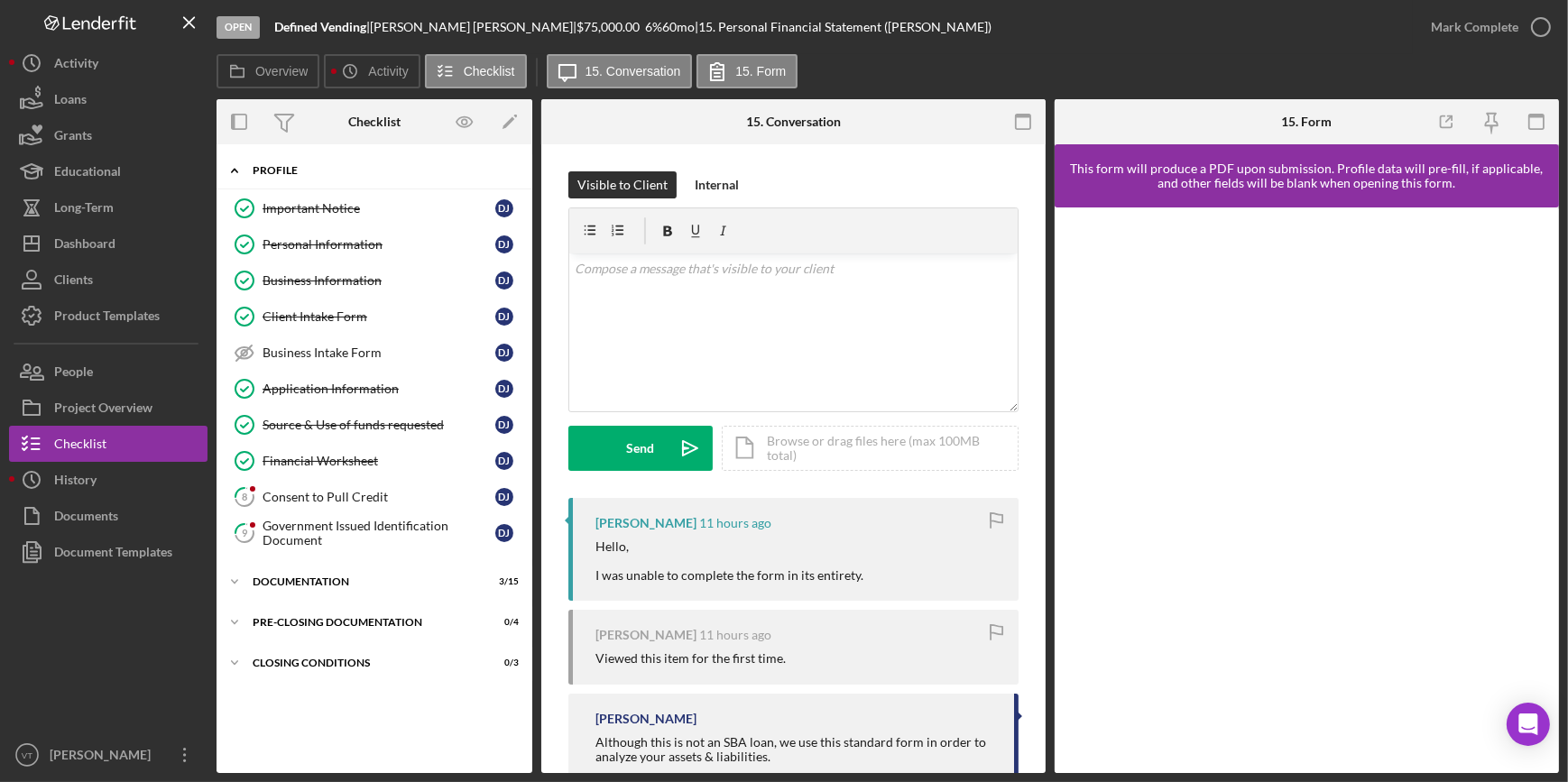
click at [243, 171] on icon "Icon/Expander" at bounding box center [234, 171] width 36 height 36
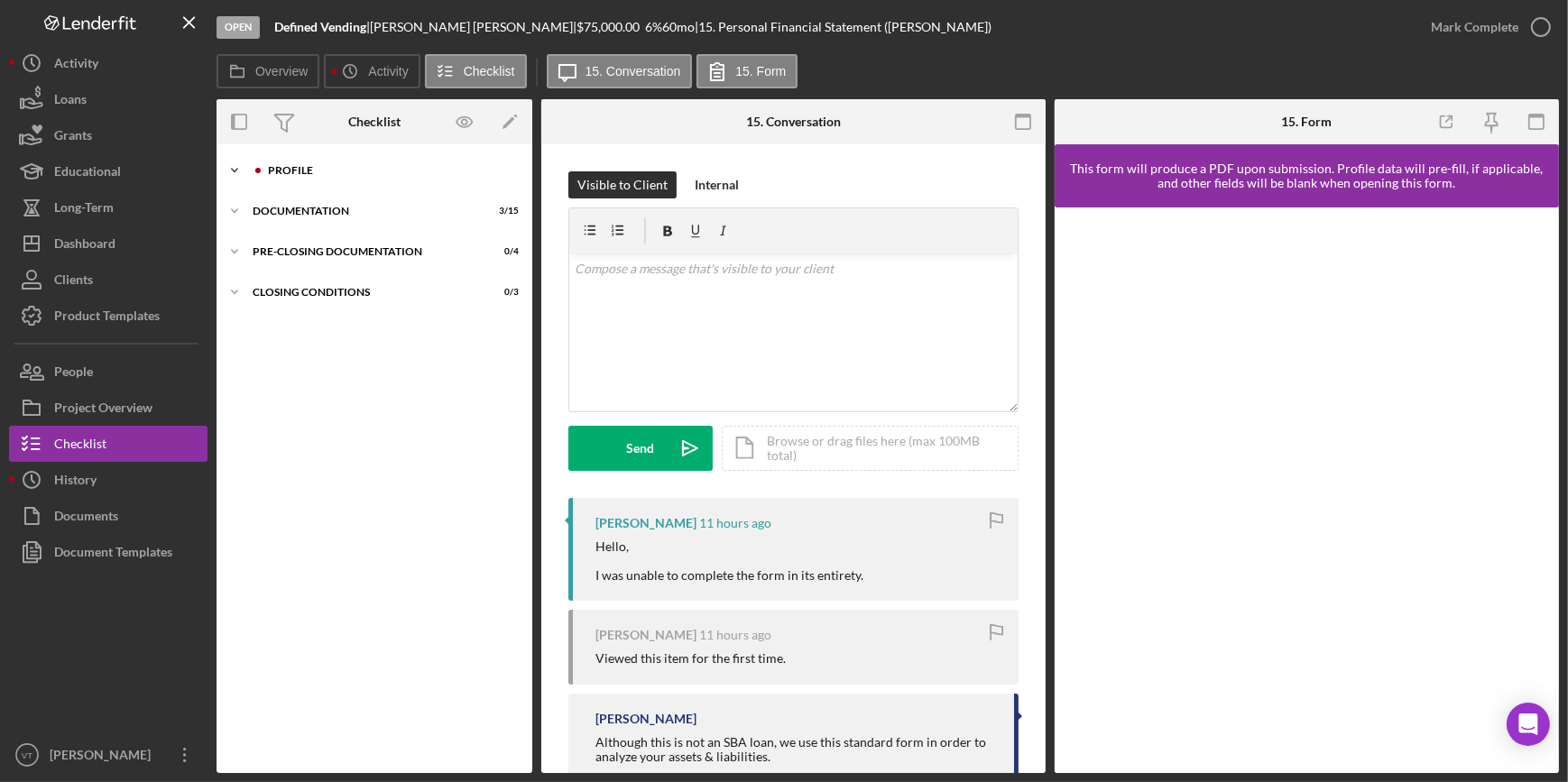
click at [233, 171] on polyline at bounding box center [234, 171] width 6 height 4
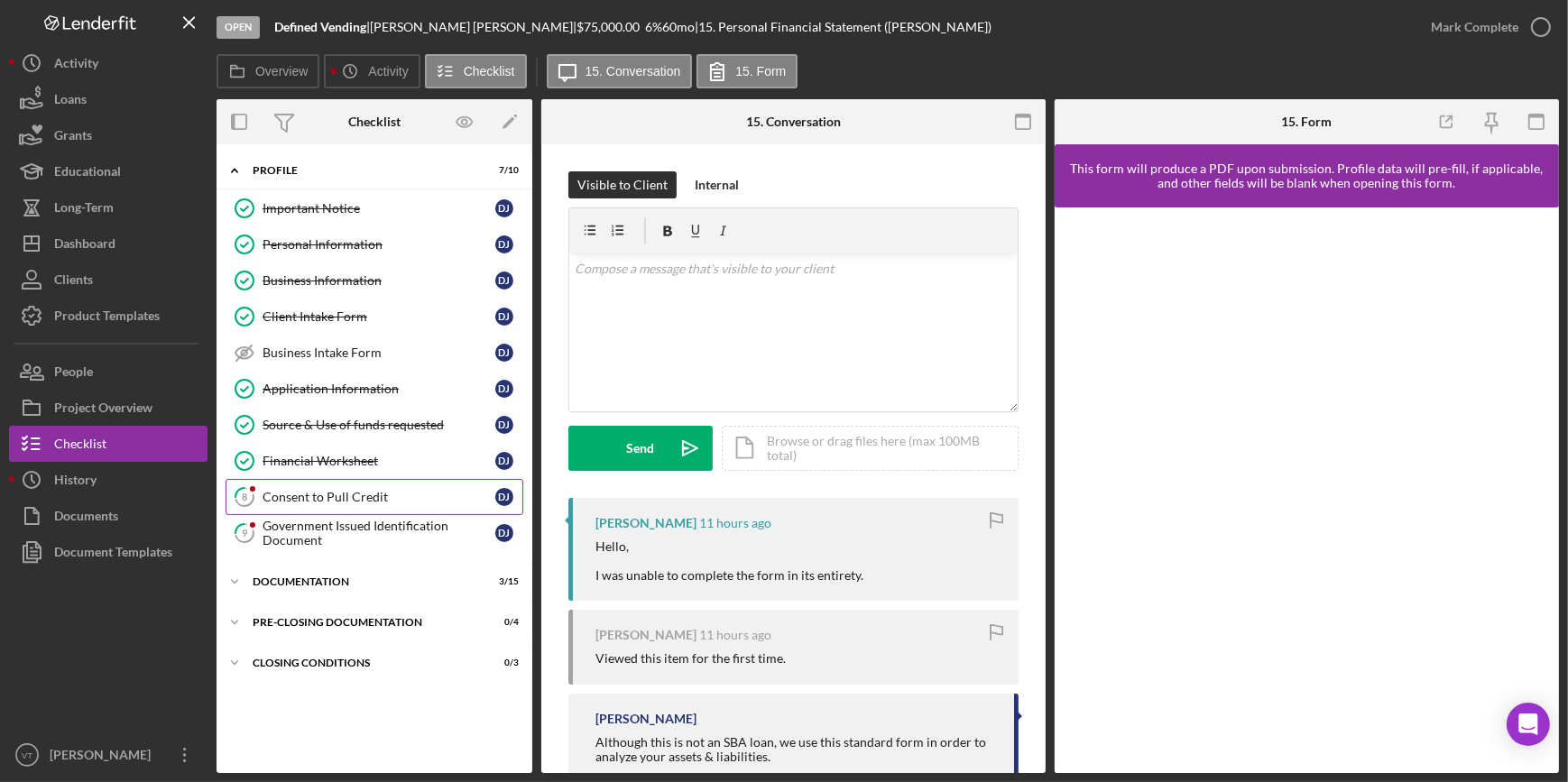
click at [316, 490] on div "Consent to Pull Credit" at bounding box center [379, 496] width 233 height 14
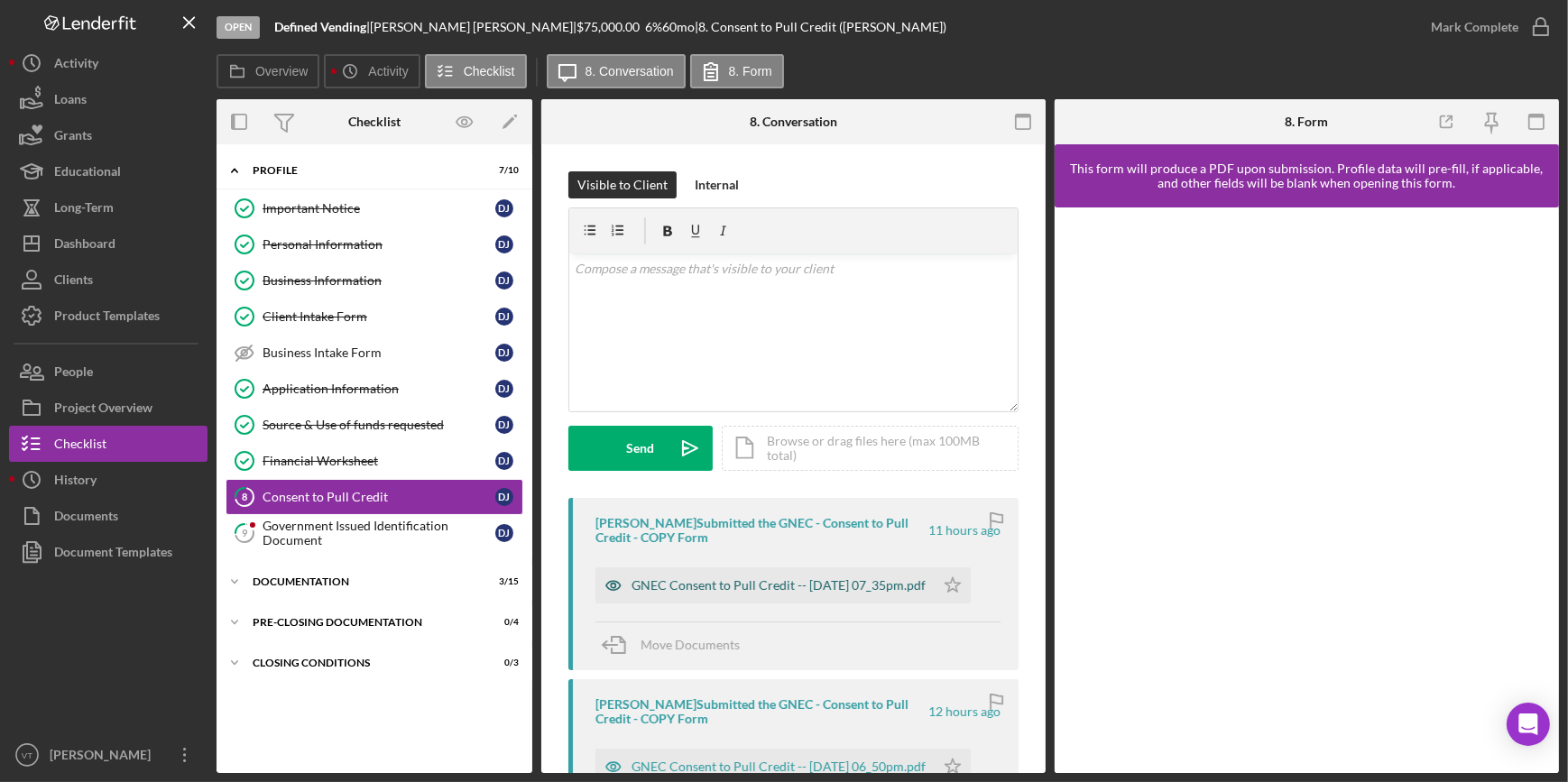
click at [831, 578] on div "GNEC Consent to Pull Credit -- [DATE] 07_35pm.pdf" at bounding box center [779, 585] width 294 height 14
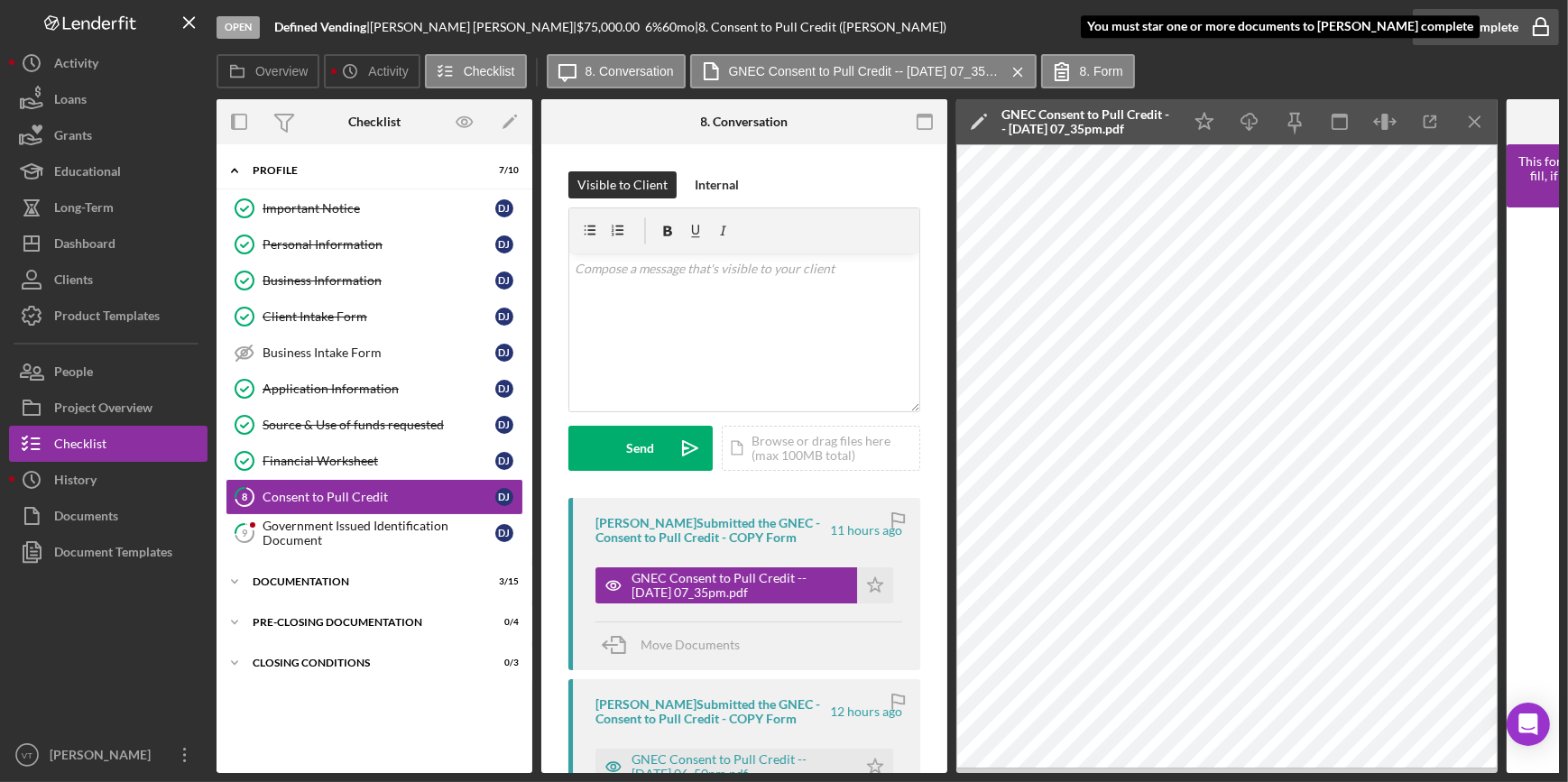
click at [1448, 24] on div "Mark Complete" at bounding box center [1475, 28] width 87 height 36
click at [1253, 118] on icon "Icon/Download" at bounding box center [1250, 121] width 41 height 41
click at [1521, 34] on icon "button" at bounding box center [1541, 28] width 46 height 46
click at [857, 595] on icon "Icon/Star" at bounding box center [875, 586] width 36 height 36
click at [1456, 9] on div "Mark Complete" at bounding box center [1486, 27] width 146 height 54
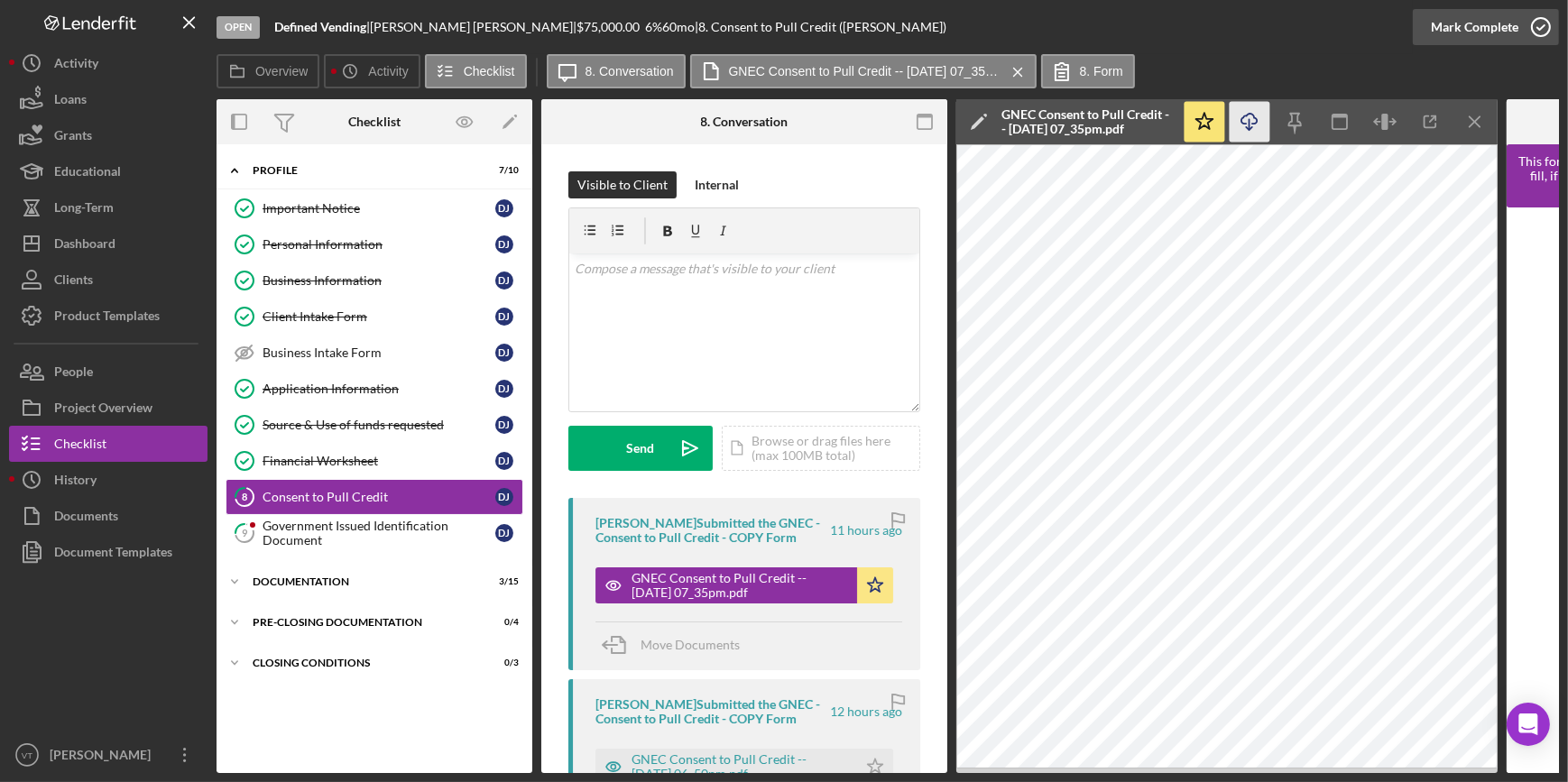
click at [1456, 19] on div "Mark Complete" at bounding box center [1475, 28] width 87 height 36
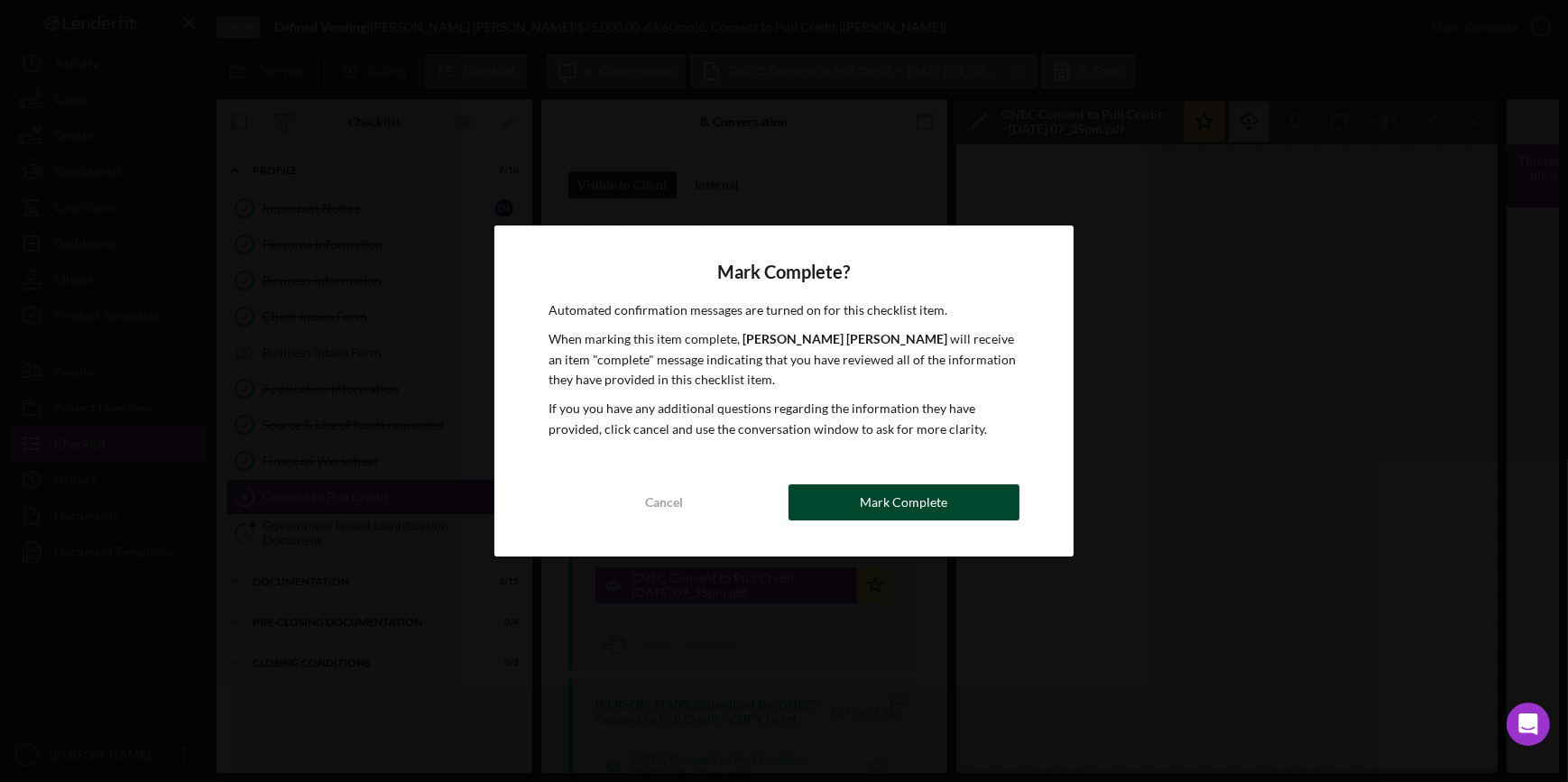
click at [879, 508] on div "Mark Complete" at bounding box center [904, 503] width 87 height 36
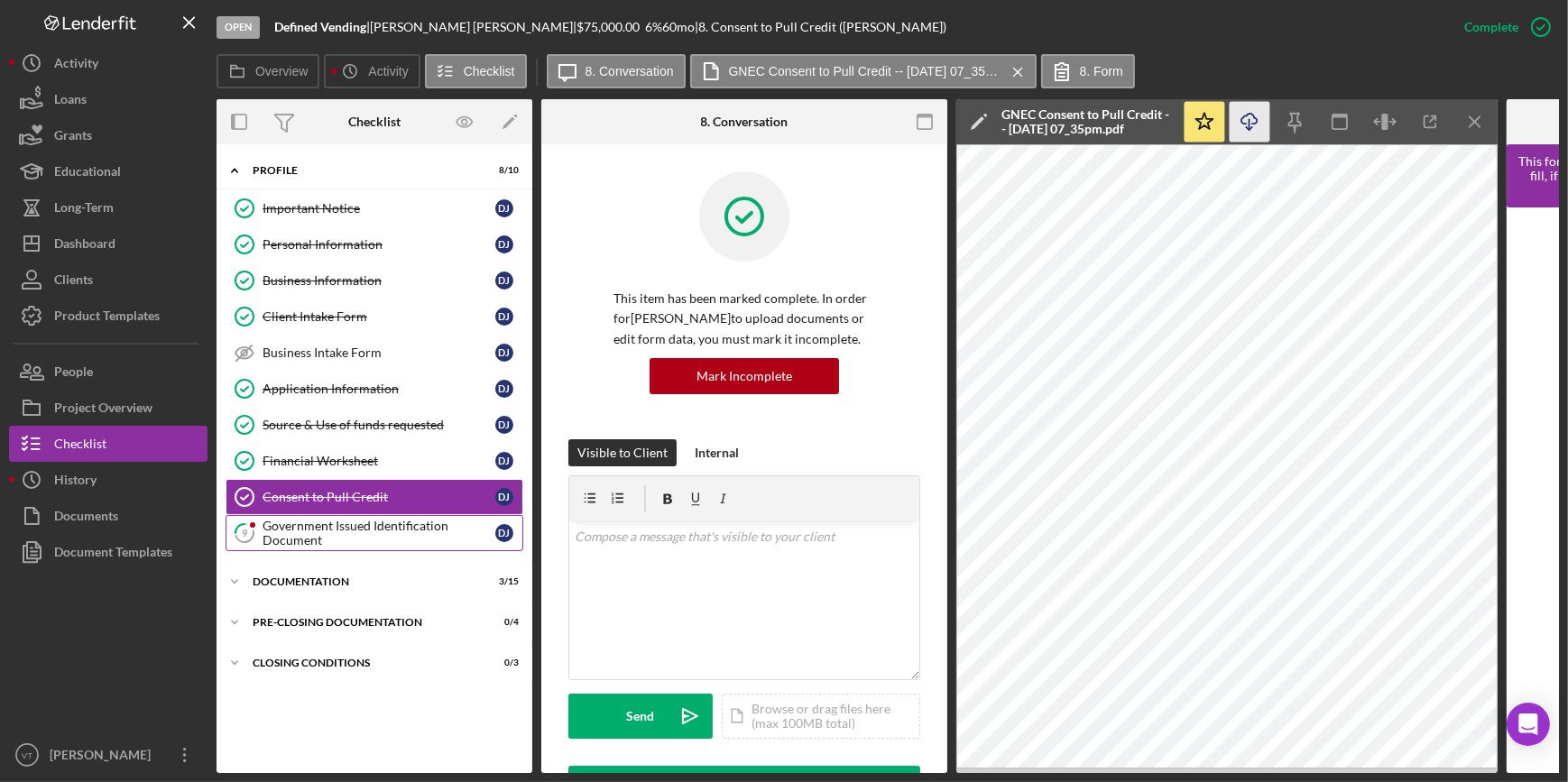
click at [310, 519] on div "Government Issued Identification Document" at bounding box center [379, 533] width 233 height 28
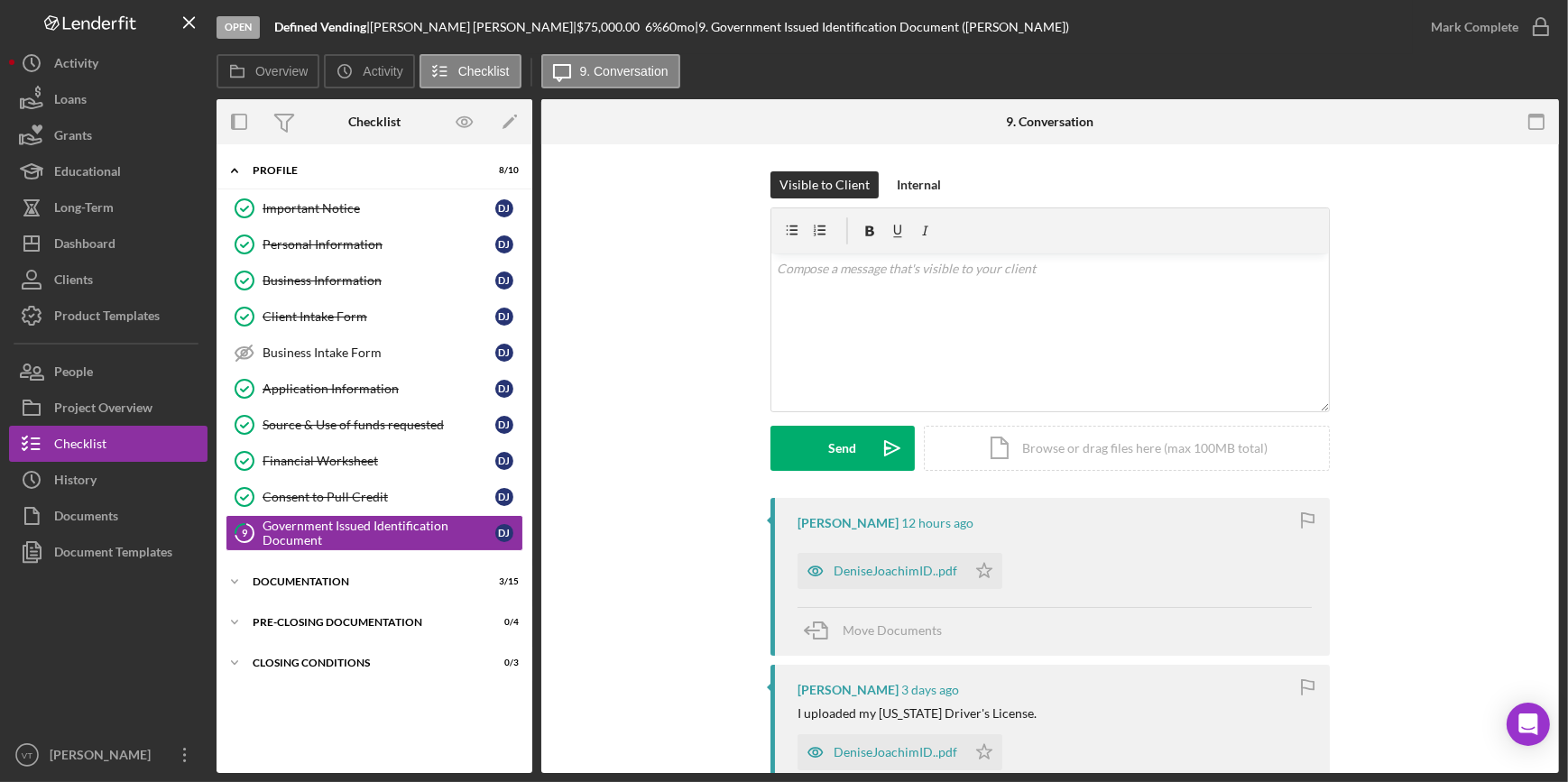
scroll to position [246, 0]
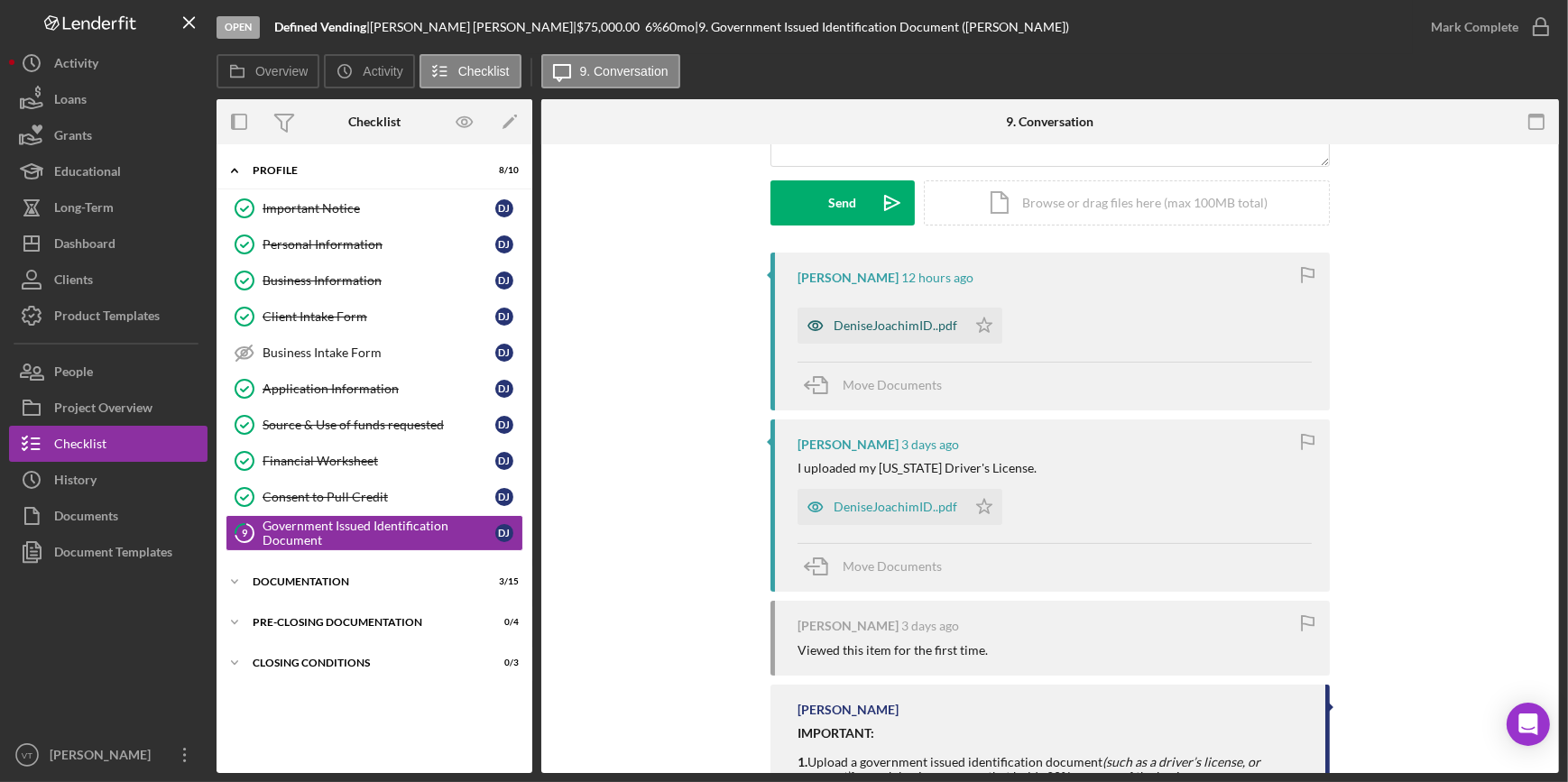
click at [894, 316] on div "DeniseJoachimID..pdf" at bounding box center [882, 326] width 169 height 36
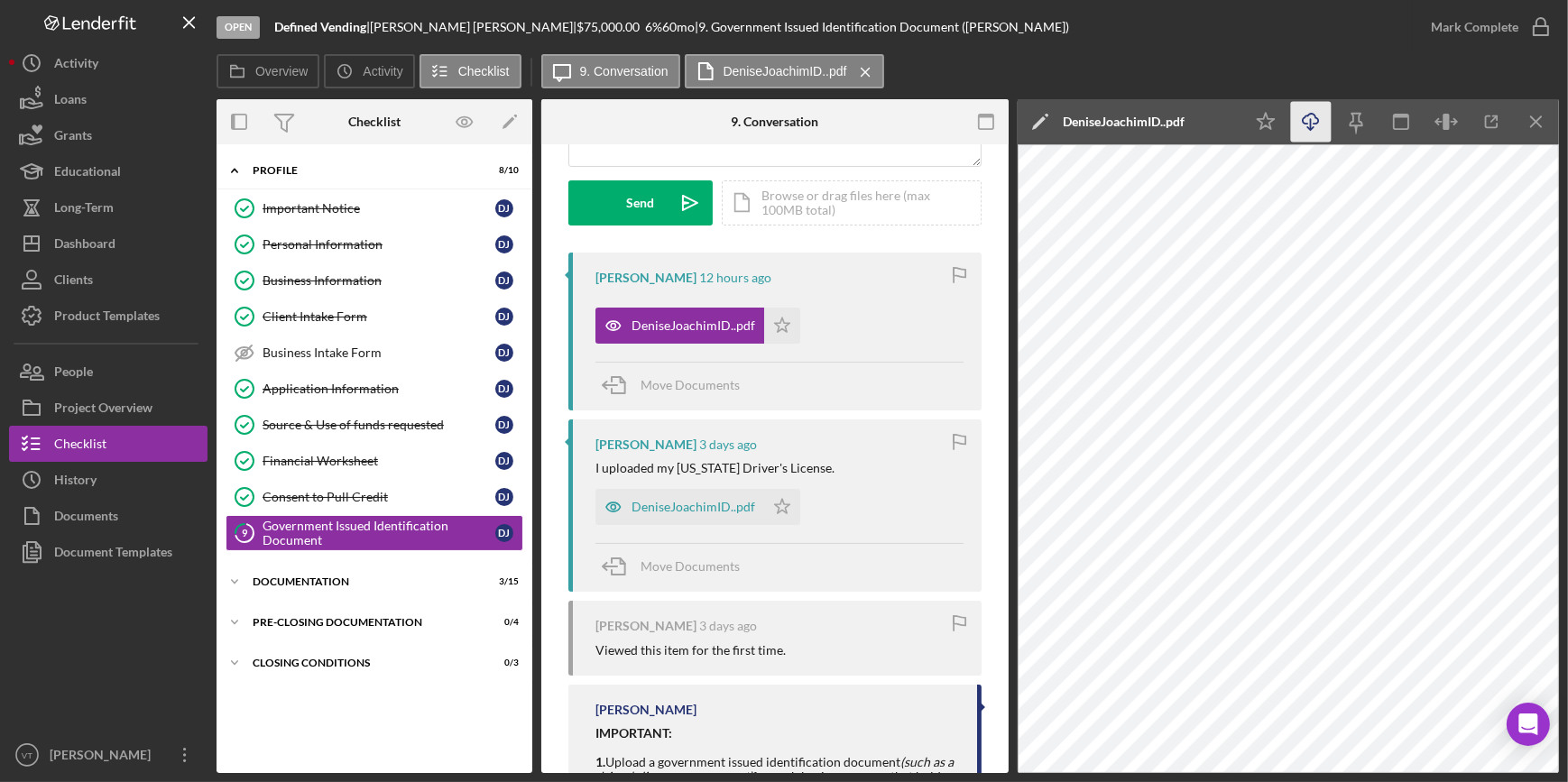
click at [1312, 112] on icon "Icon/Download" at bounding box center [1311, 121] width 41 height 41
click at [1497, 27] on div "Mark Complete" at bounding box center [1475, 28] width 87 height 36
click at [770, 322] on icon "Icon/Star" at bounding box center [782, 326] width 36 height 36
click at [1501, 23] on div "Mark Complete" at bounding box center [1475, 28] width 87 height 36
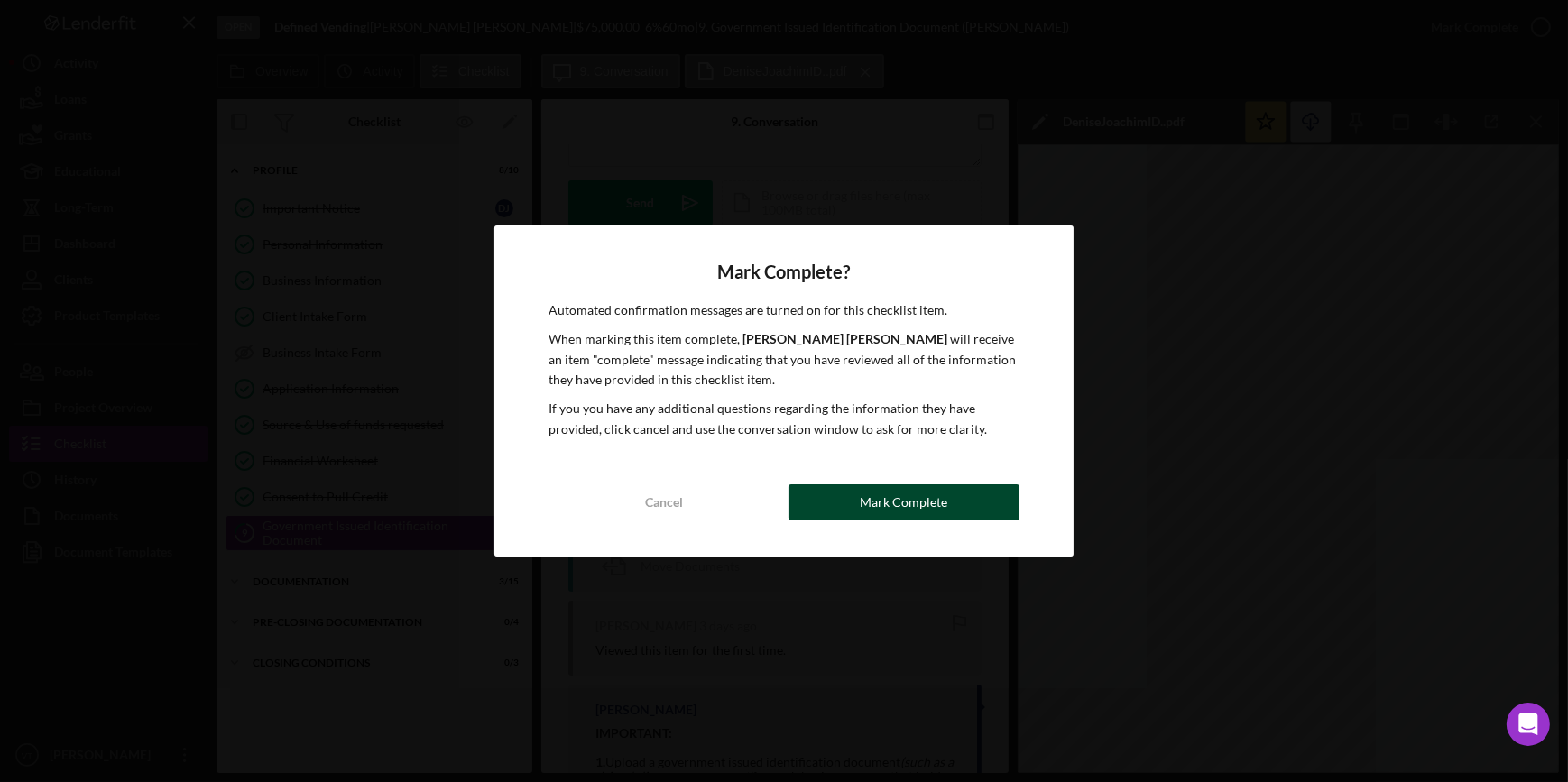
click at [902, 496] on div "Mark Complete" at bounding box center [904, 503] width 87 height 36
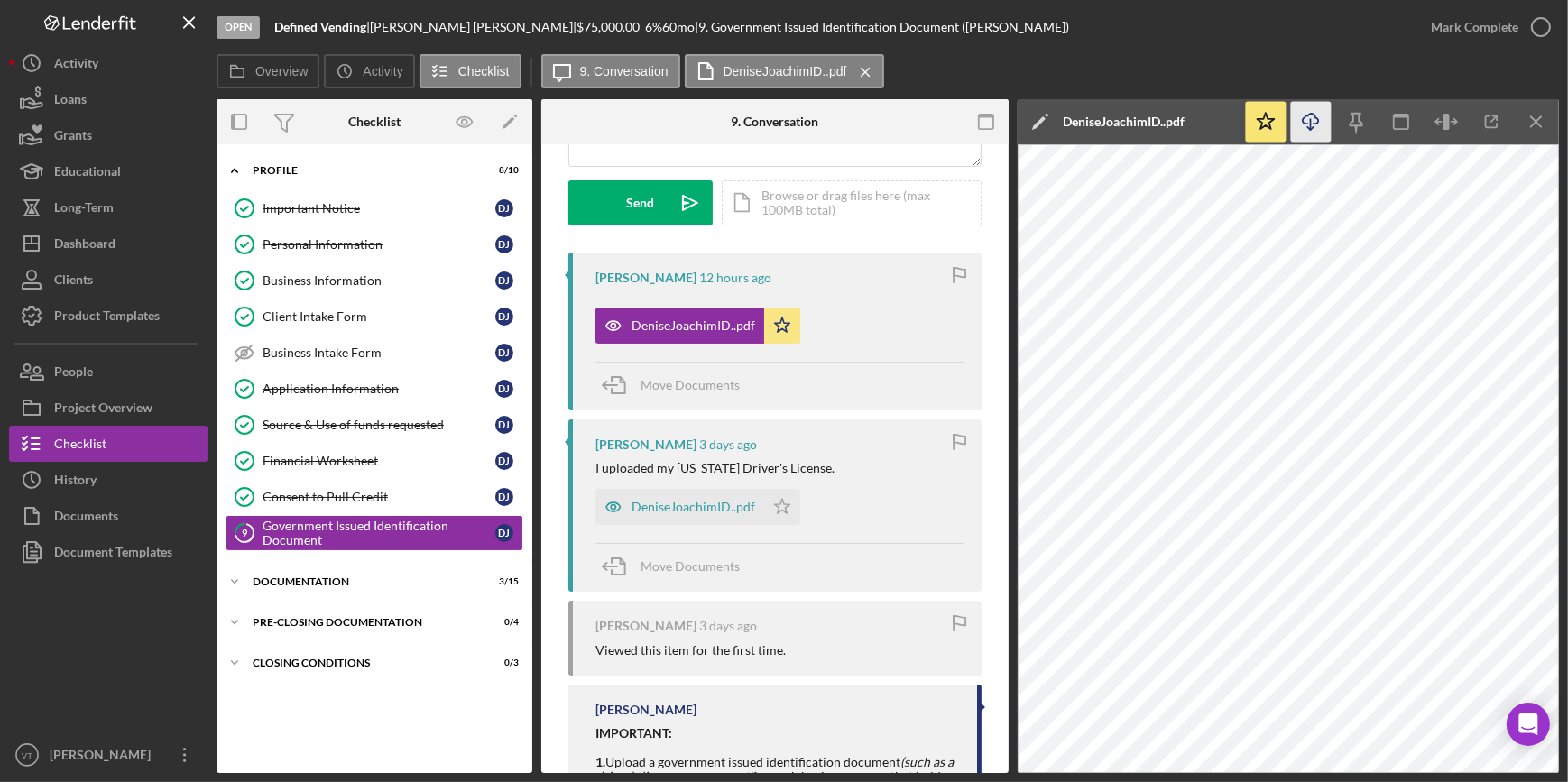
scroll to position [514, 0]
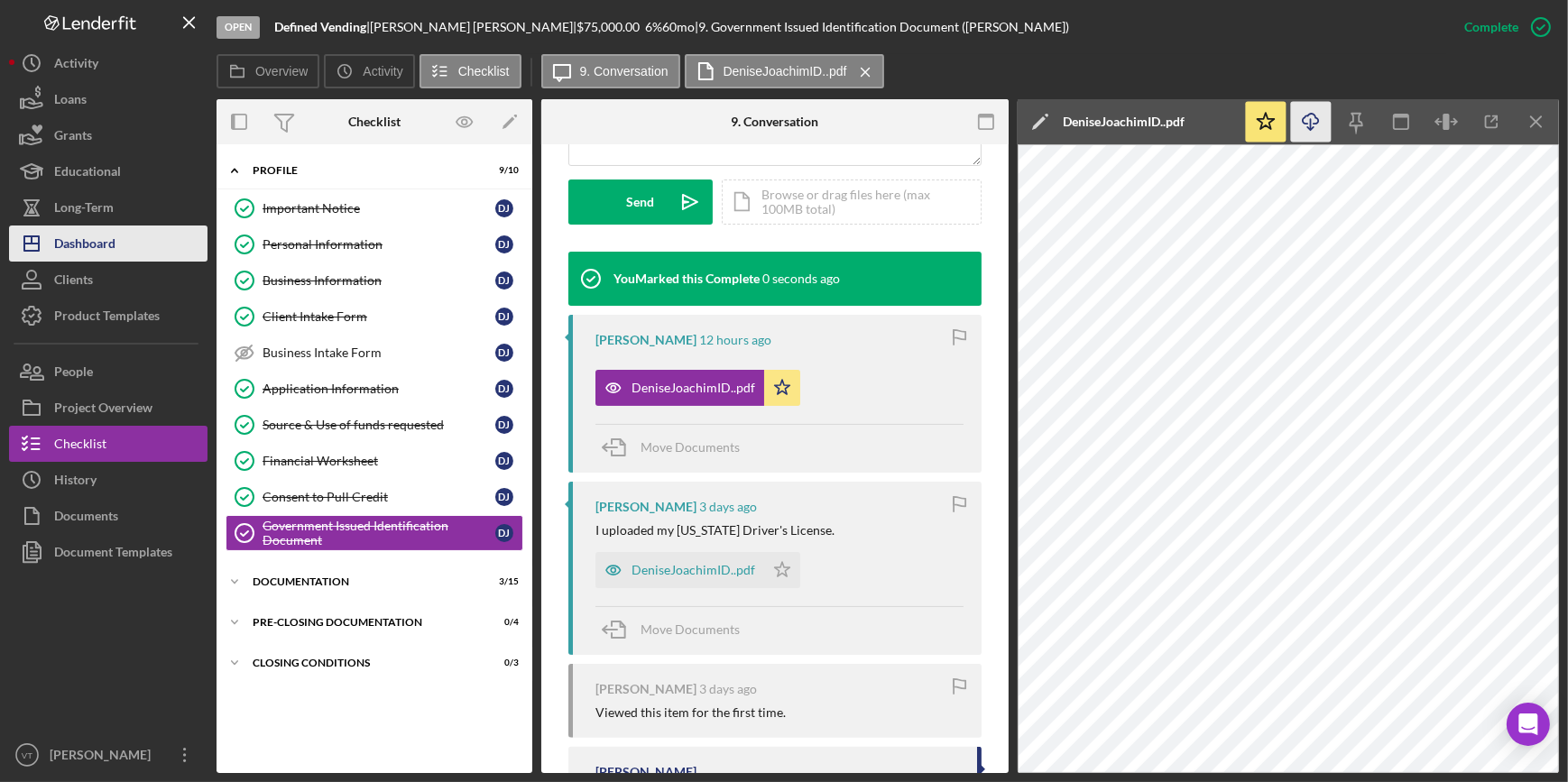
click at [130, 239] on button "Icon/Dashboard Dashboard" at bounding box center [108, 244] width 198 height 36
